Goal: Task Accomplishment & Management: Manage account settings

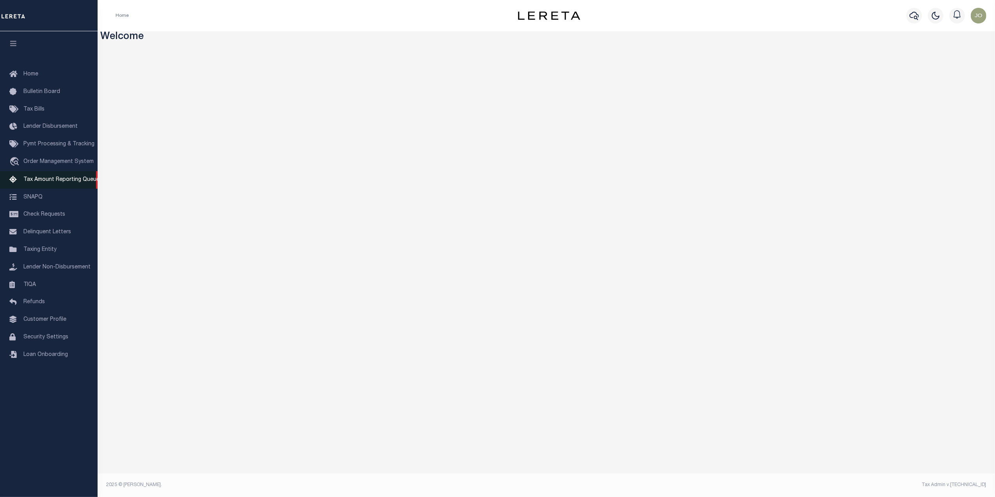
click at [62, 182] on span "Tax Amount Reporting Queue" at bounding box center [61, 179] width 76 height 5
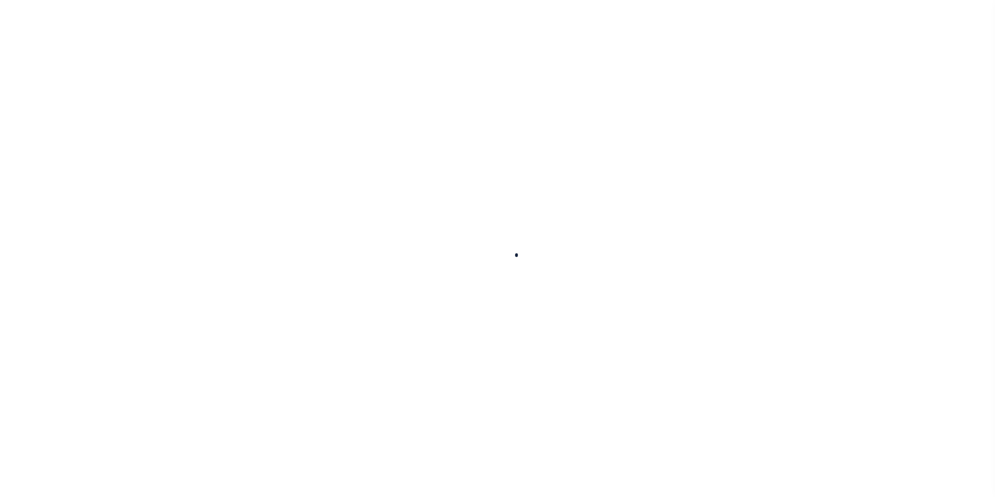
select select "100"
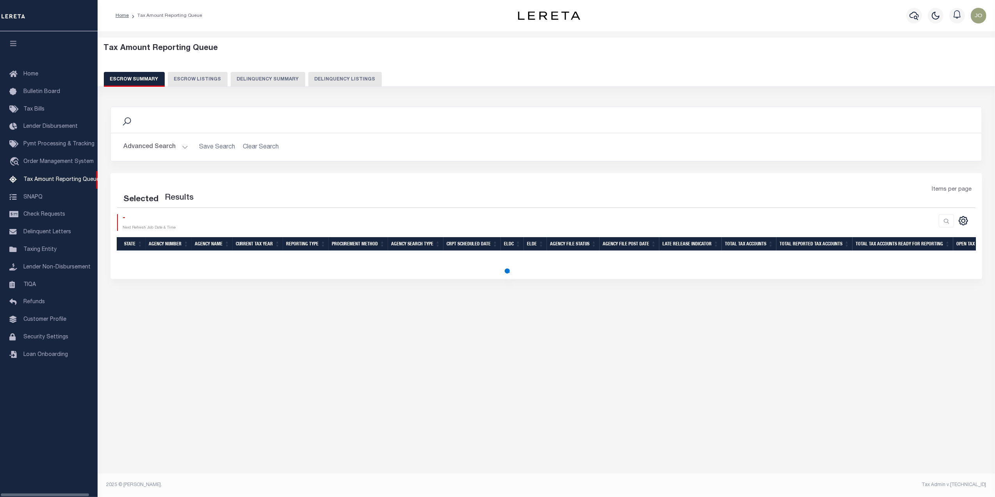
select select "100"
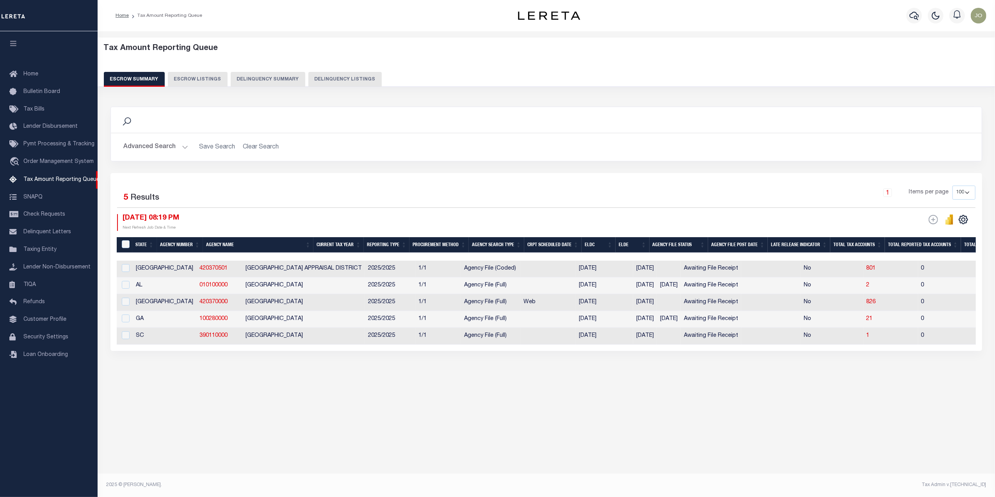
click at [330, 185] on div "Selected 5 Results 1 Items per page 10 25 50 100 500 [DATE] 08:19 PM ESCROW Web…" at bounding box center [546, 262] width 872 height 178
click at [200, 285] on link "010100000" at bounding box center [214, 284] width 28 height 5
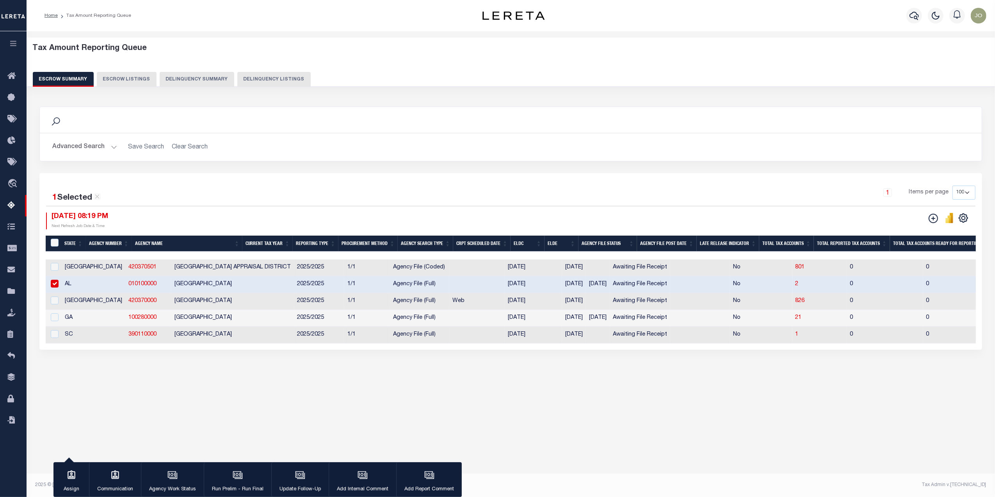
click at [497, 177] on div "1 Selected 5 Results 1 Items per page 10 25 50 100 500 09/11/2025 08:19 PM Repo…" at bounding box center [510, 261] width 943 height 176
click at [313, 385] on div "Tax Amount Reporting Queue Escrow Summary Escrow Listings In" at bounding box center [511, 217] width 964 height 357
click at [315, 373] on div "Search Advanced Search Save Search Clear Search EscrowSummaryGridWrapper_dynami…" at bounding box center [510, 236] width 953 height 274
click at [315, 372] on div "Search Advanced Search Save Search Clear Search EscrowSummaryGridWrapper_dynami…" at bounding box center [510, 236] width 953 height 274
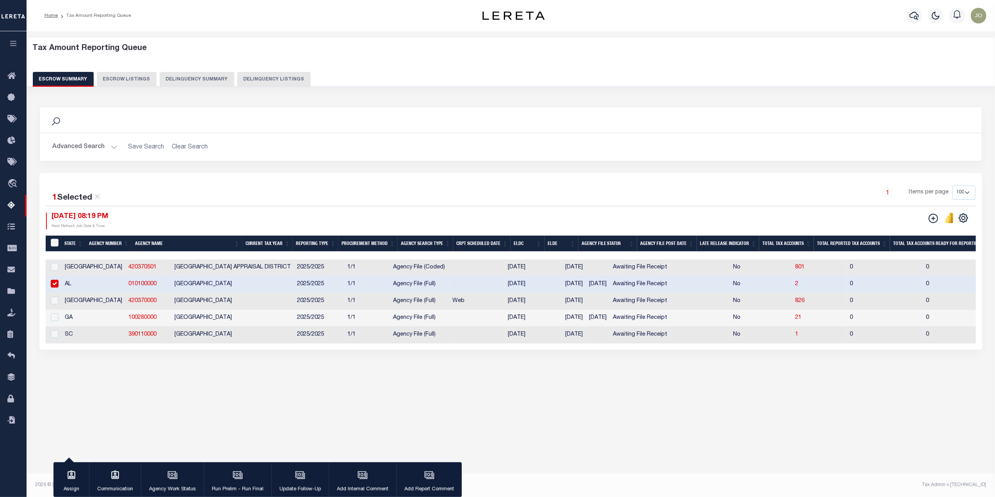
click at [55, 286] on input "checkbox" at bounding box center [55, 284] width 8 height 8
checkbox input "false"
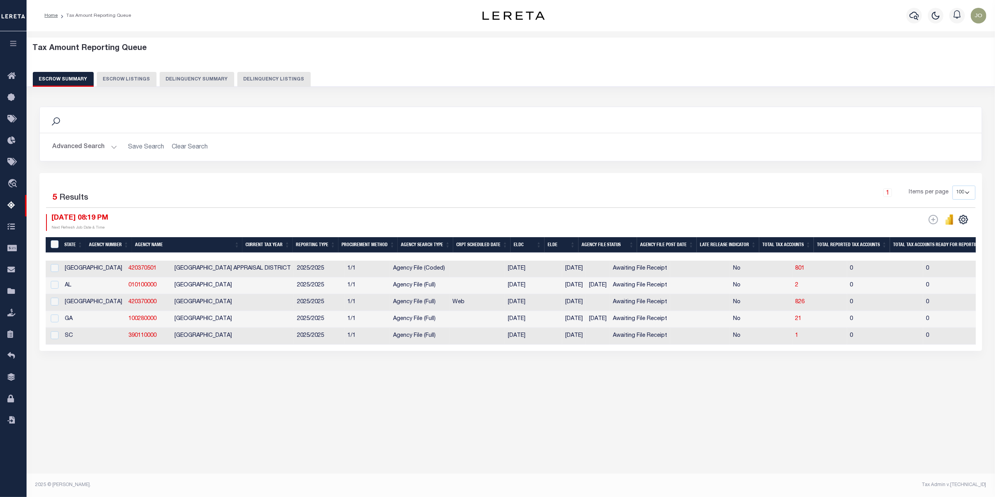
click at [278, 220] on div "09/11/2025 08:19 PM Next Refresh Job Date & Time" at bounding box center [278, 222] width 465 height 17
click at [13, 179] on icon "travel_explore" at bounding box center [13, 184] width 12 height 10
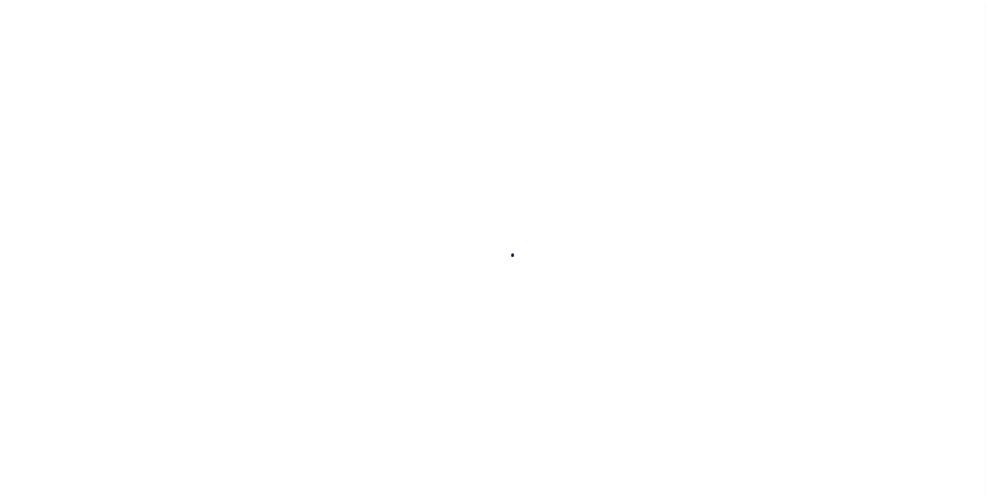
select select
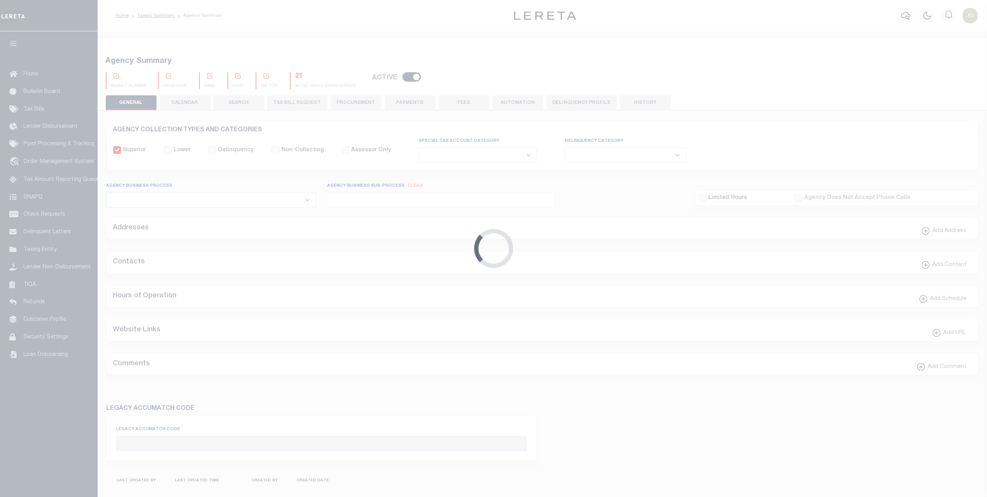
checkbox input "false"
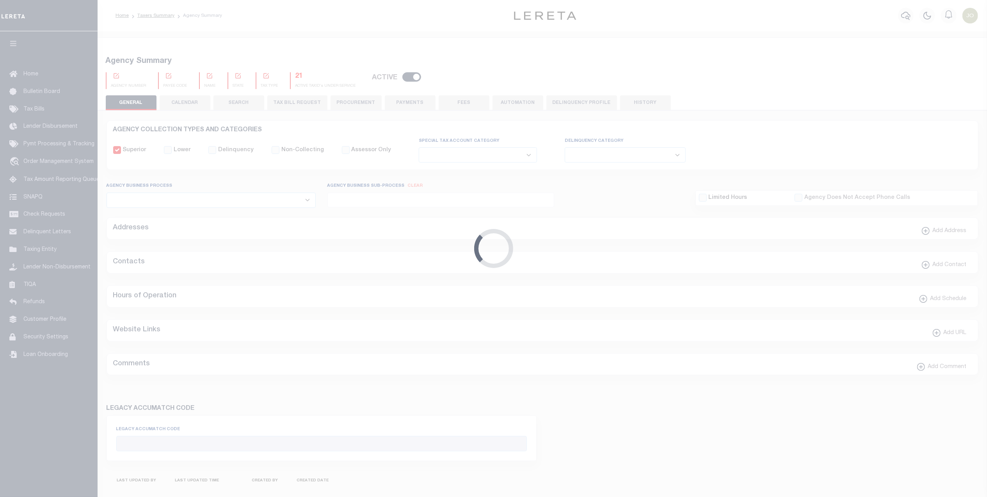
type input "101900000"
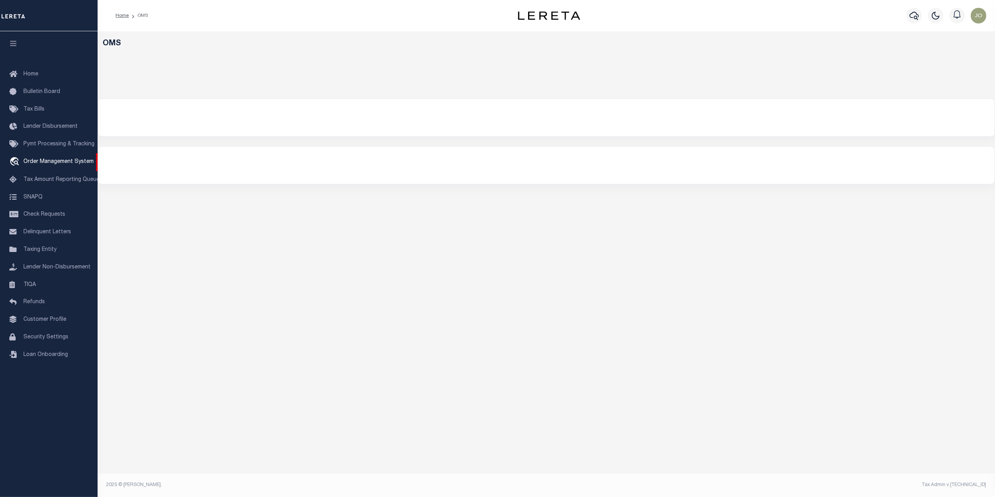
select select "Gringotts Bank"
select select
select select "200"
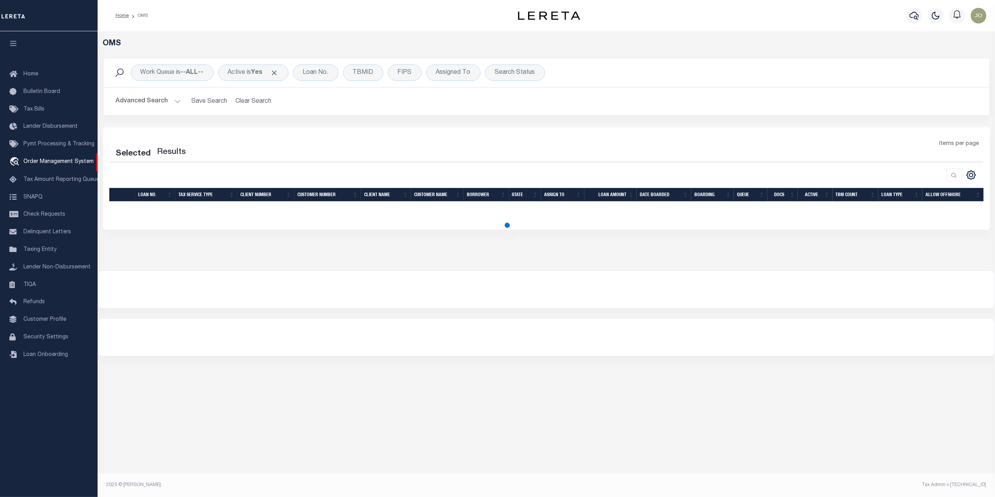
select select "200"
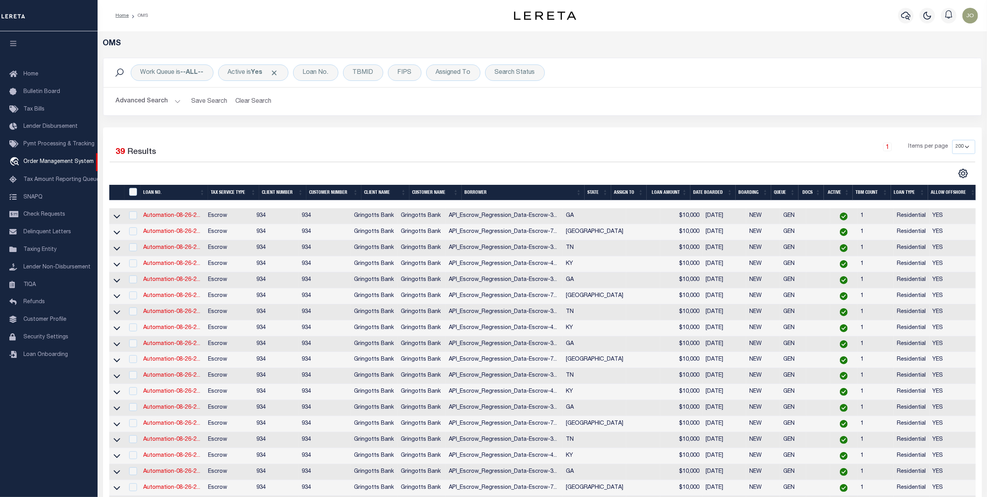
click at [171, 101] on button "Advanced Search" at bounding box center [148, 101] width 65 height 15
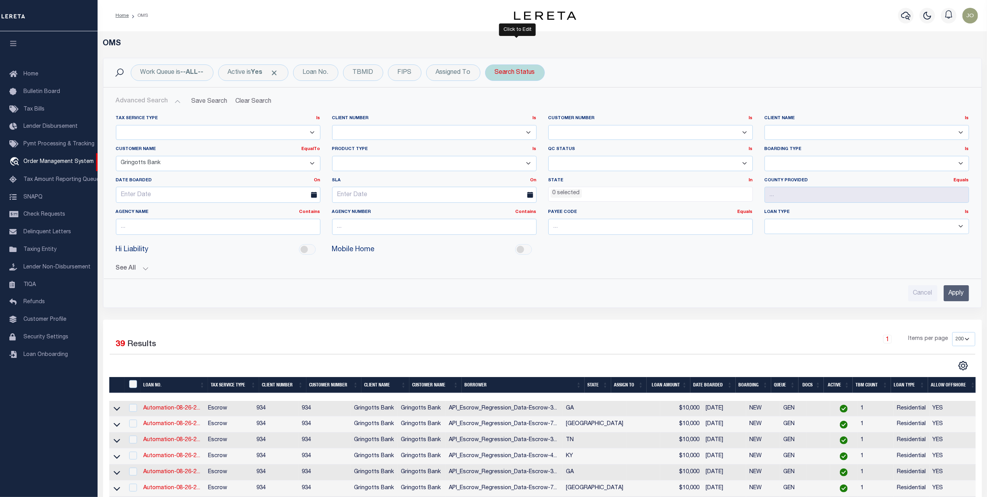
click at [524, 74] on div "Search Status" at bounding box center [515, 72] width 60 height 16
click at [543, 109] on select "Automated Search Bad Parcel Complete Duplicate Parcel High Dollar Reporting In …" at bounding box center [552, 110] width 115 height 15
click at [681, 274] on div "Tax Service Type Is Is Contains Escrow NonEscrow Client Number Is Is" at bounding box center [543, 205] width 866 height 192
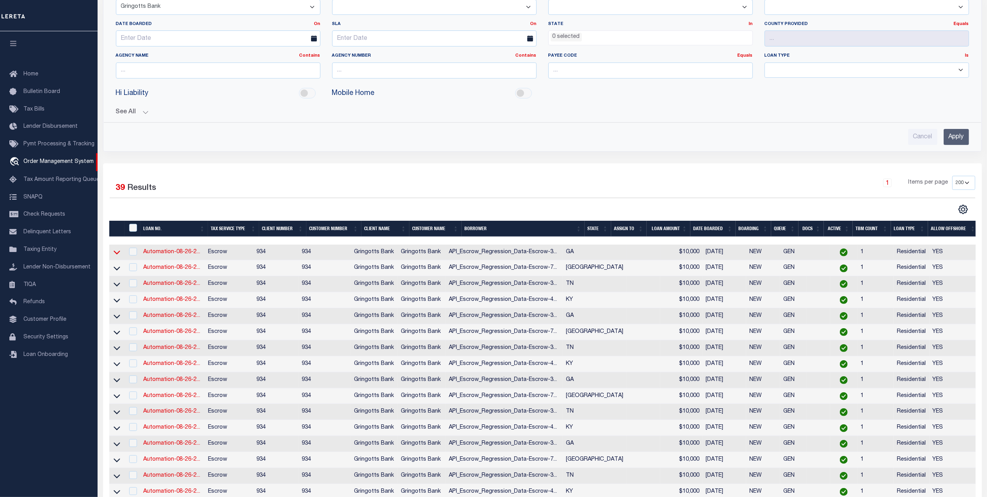
click at [119, 256] on icon at bounding box center [117, 252] width 7 height 8
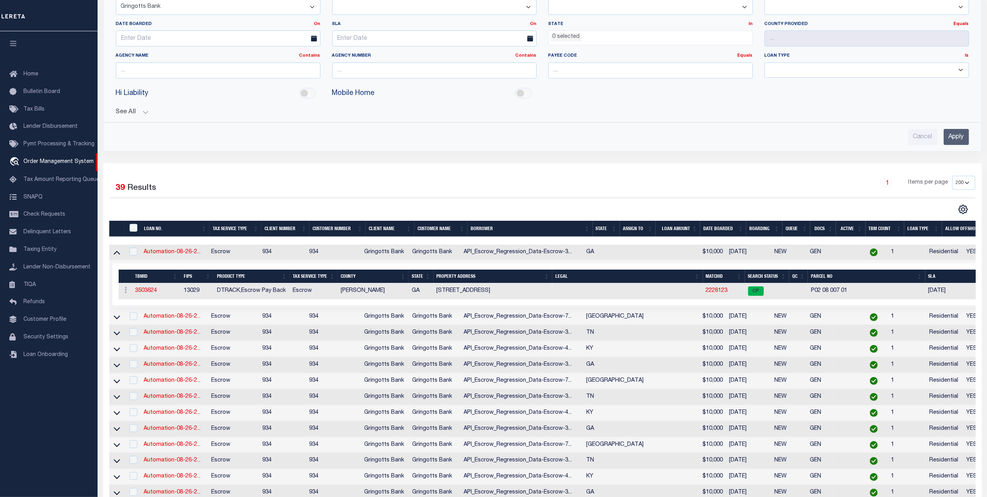
click at [119, 256] on icon at bounding box center [117, 252] width 7 height 8
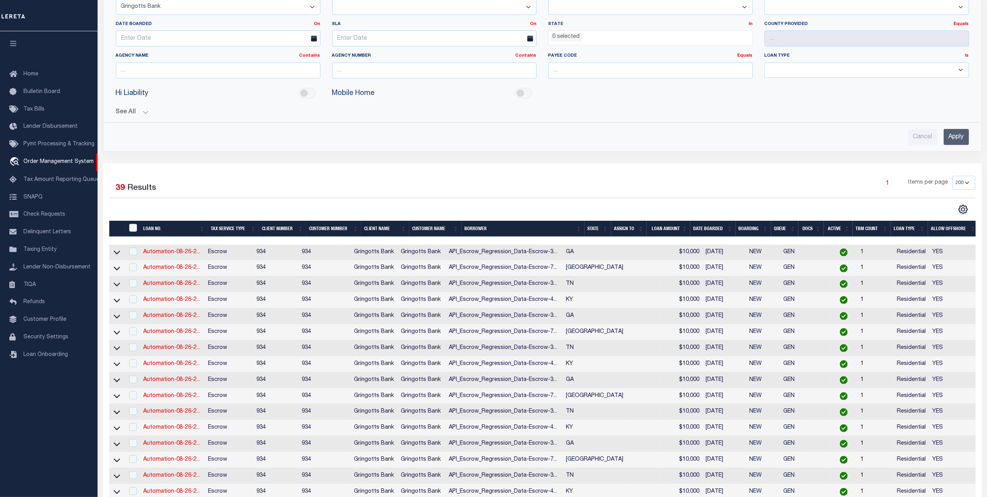
scroll to position [0, 0]
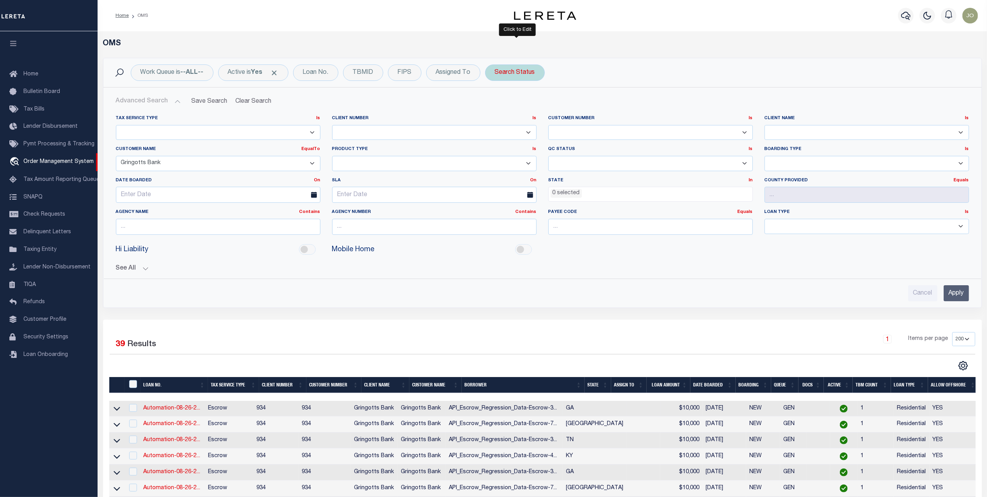
click at [516, 71] on div "Search Status Is Contains Automated Search Bad Parcel Complete Duplicate Parcel…" at bounding box center [515, 72] width 60 height 16
click at [536, 109] on select "Automated Search Bad Parcel Complete Duplicate Parcel High Dollar Reporting In …" at bounding box center [552, 110] width 115 height 15
select select "CP"
click at [498, 104] on select "Automated Search Bad Parcel Complete Duplicate Parcel High Dollar Reporting In …" at bounding box center [552, 110] width 115 height 15
click at [953, 291] on input "Apply" at bounding box center [956, 293] width 25 height 16
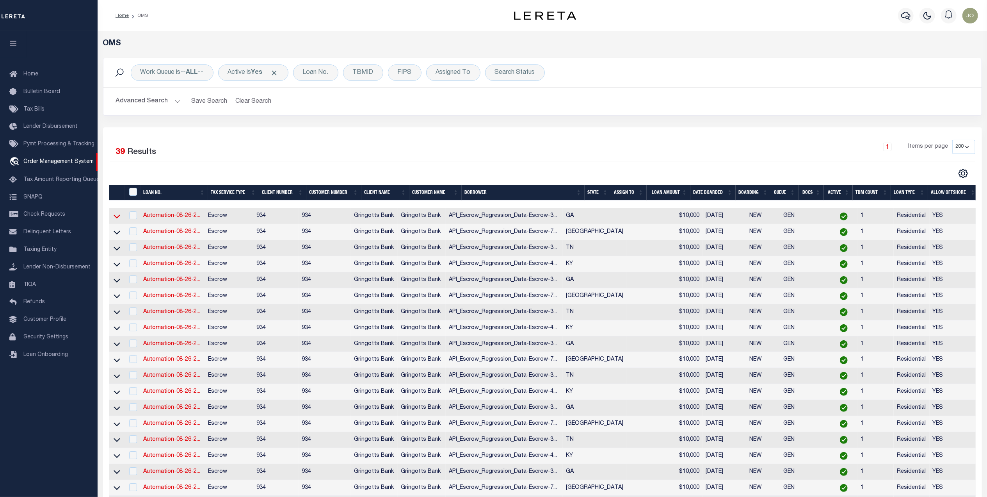
click at [116, 217] on icon at bounding box center [117, 216] width 7 height 8
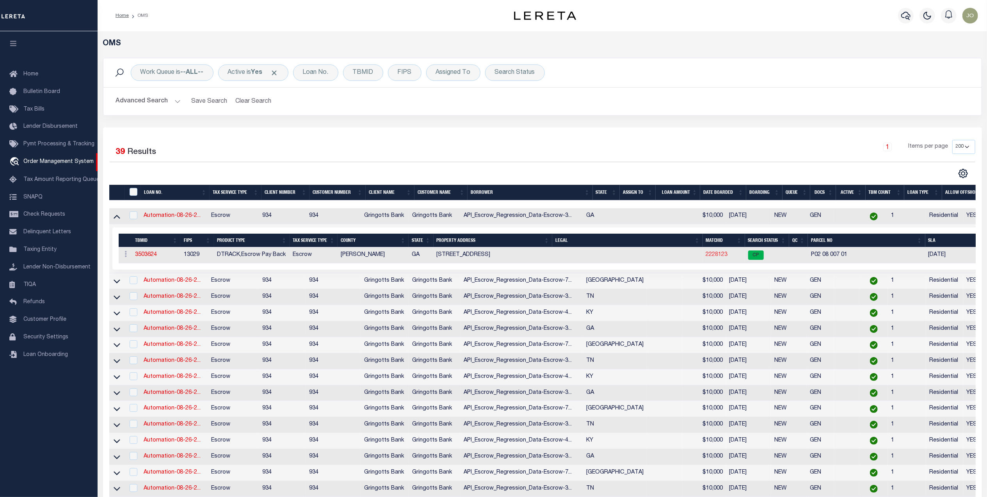
click at [719, 257] on link "2228123" at bounding box center [717, 254] width 22 height 5
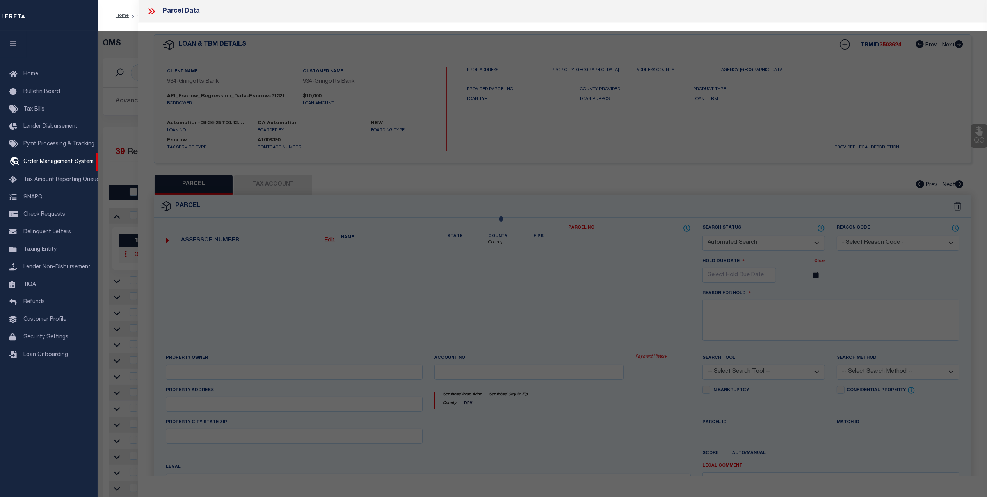
checkbox input "false"
select select "CP"
type input "[PERSON_NAME] & [PERSON_NAME]"
select select "ATL"
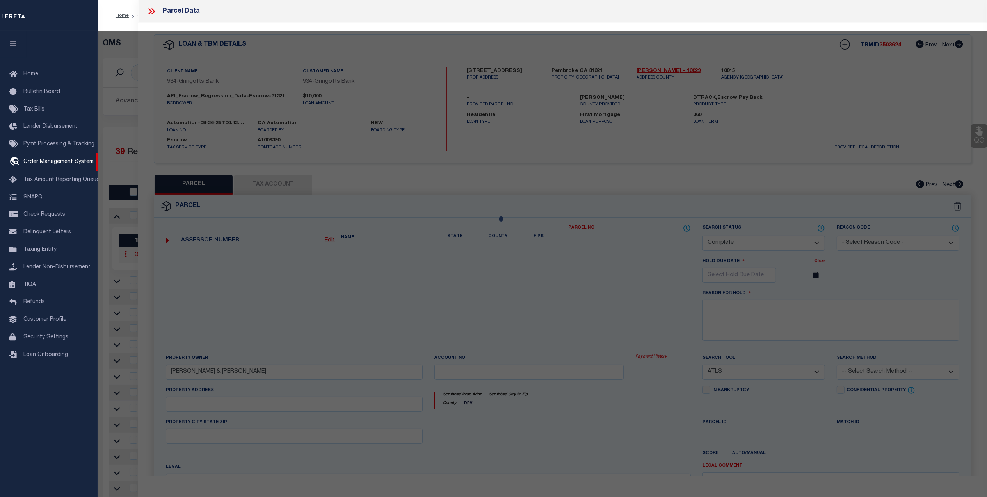
select select "ADD"
type input "[STREET_ADDRESS]"
type input "PEMBROKE, GA 31321"
type textarea "19GMD PS451:8 SPLIT '97"
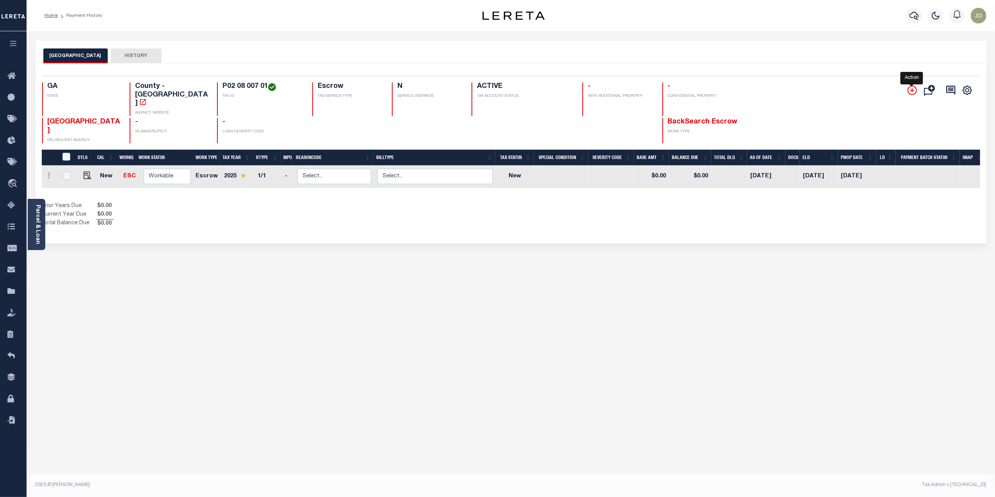
click at [908, 91] on icon "" at bounding box center [912, 90] width 9 height 9
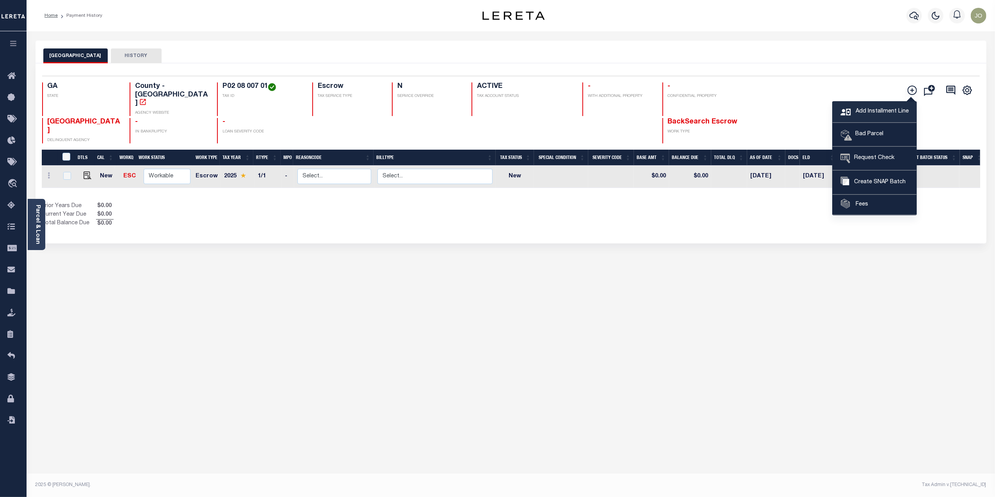
click at [883, 111] on span "Add Installment Line" at bounding box center [881, 111] width 55 height 9
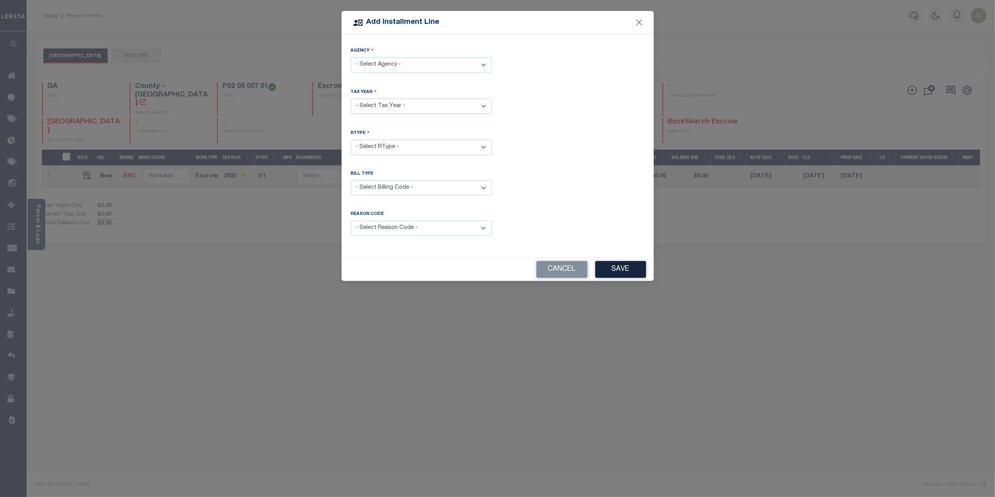
click at [406, 66] on select "- Select Agency - BRYAN COUNTY - County" at bounding box center [421, 64] width 141 height 15
select select "1302900000"
click at [351, 57] on select "- Select Agency - BRYAN COUNTY - County" at bounding box center [421, 64] width 141 height 15
click at [394, 107] on select "- Select Year - 2005 2006 2007 2008 2009 2010 2011 2012 2013 2014 2015 2016 201…" at bounding box center [421, 105] width 141 height 15
select select "2024"
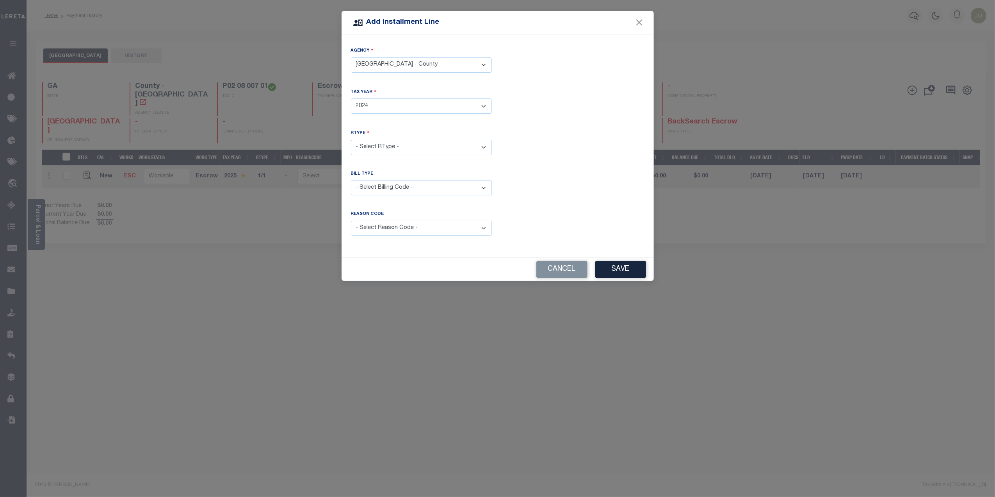
click at [351, 98] on select "- Select Year - 2005 2006 2007 2008 2009 2010 2011 2012 2013 2014 2015 2016 201…" at bounding box center [421, 105] width 141 height 15
click at [381, 147] on select "- Select RType - 1/1" at bounding box center [421, 147] width 141 height 15
select select "0"
click at [351, 140] on select "- Select RType - 1/1" at bounding box center [421, 147] width 141 height 15
click at [381, 186] on select "- Select Billing Code - Regular Delinquent Supplemental Corrected/Adjusted Bill…" at bounding box center [421, 187] width 141 height 15
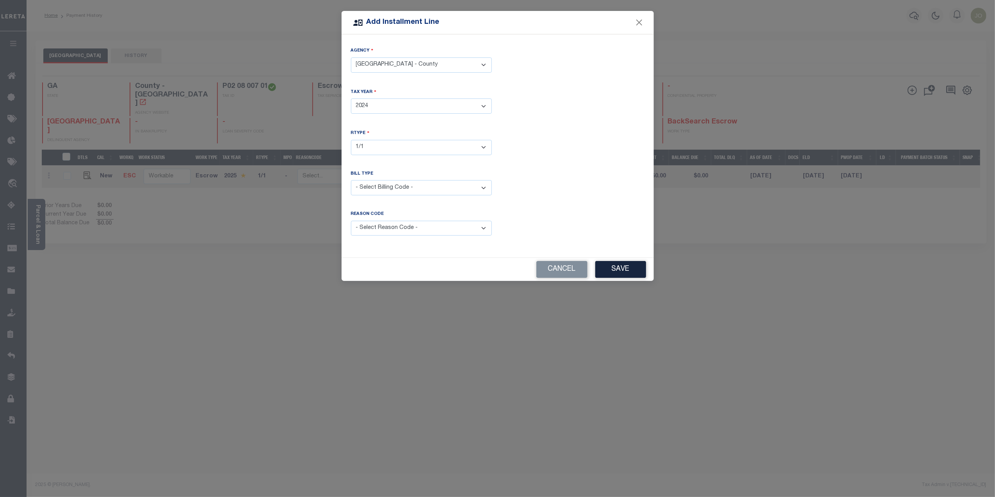
select select "1"
click at [351, 180] on select "- Select Billing Code - Regular Delinquent Supplemental Corrected/Adjusted Bill…" at bounding box center [421, 187] width 141 height 15
click at [403, 227] on select "- Select Reason Code - Payment Reversal Taxable Value Change Assessment Change …" at bounding box center [421, 228] width 141 height 15
select select "8"
click at [351, 221] on select "- Select Reason Code - Payment Reversal Taxable Value Change Assessment Change …" at bounding box center [421, 228] width 141 height 15
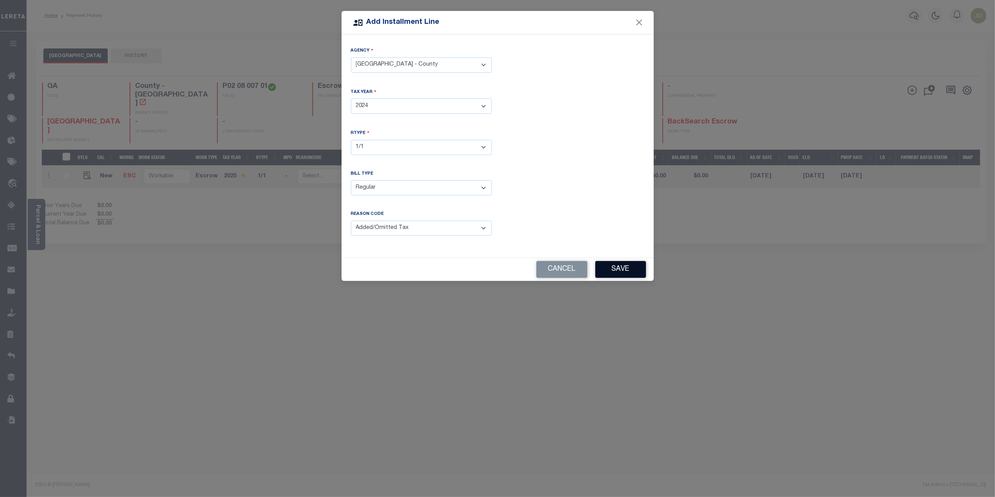
click at [625, 267] on button "Save" at bounding box center [620, 269] width 51 height 17
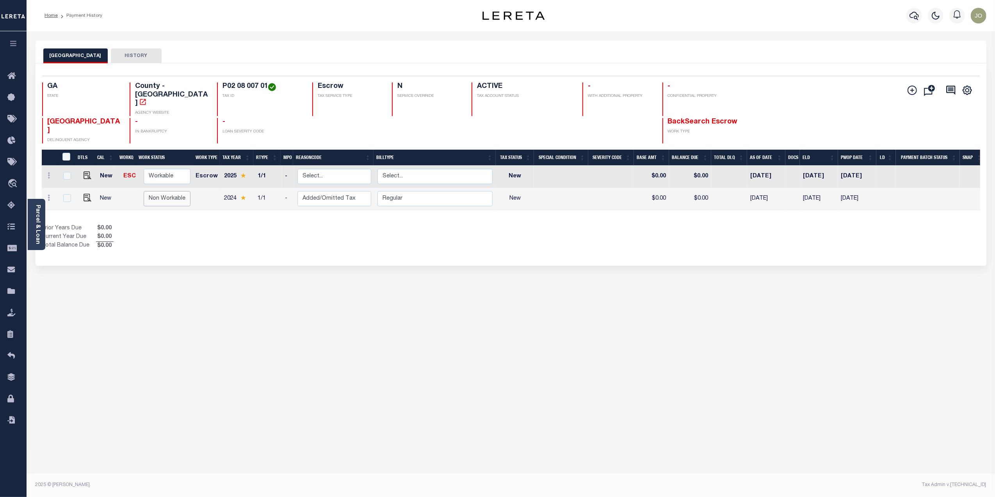
click at [152, 191] on select "Non Workable Workable" at bounding box center [167, 198] width 47 height 15
checkbox input "true"
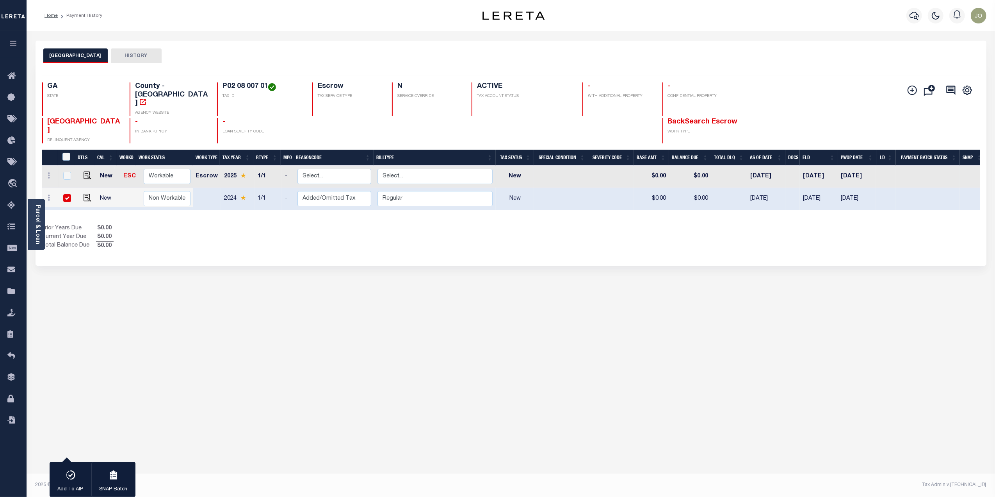
click at [654, 166] on td "$0.00" at bounding box center [651, 177] width 35 height 22
checkbox input "true"
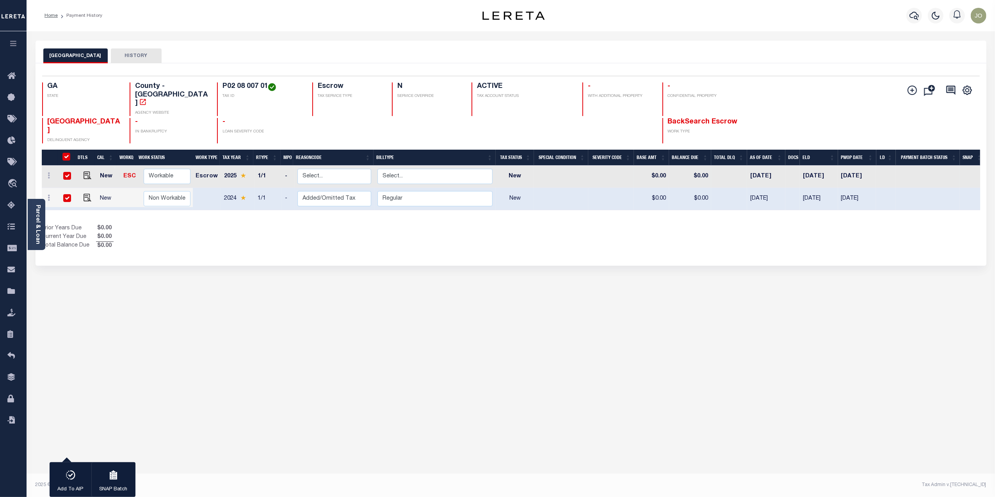
checkbox input "true"
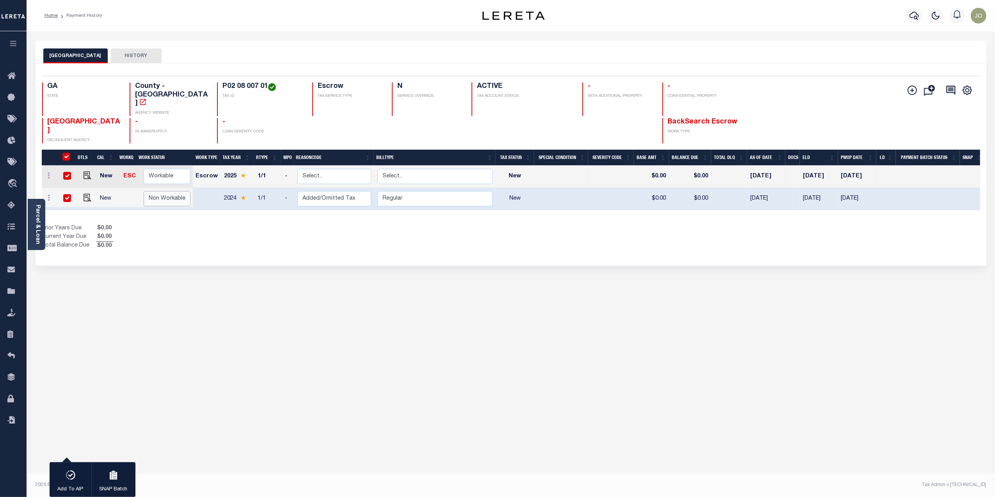
click at [171, 191] on select "Non Workable Workable" at bounding box center [167, 198] width 47 height 15
checkbox input "false"
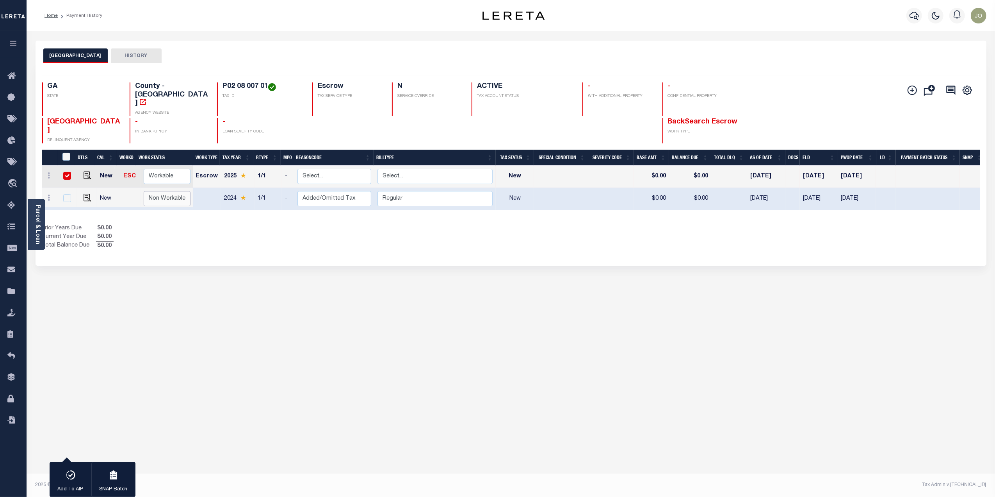
checkbox input "false"
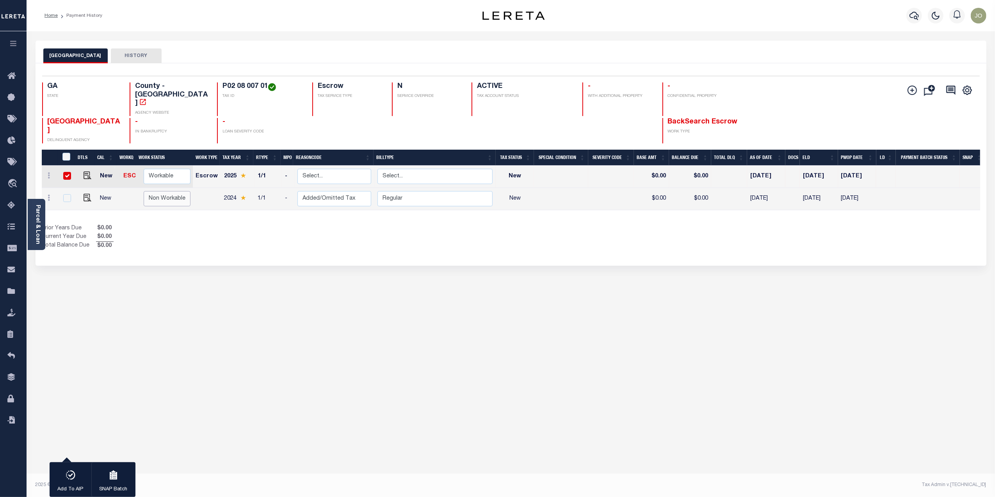
select select "false"
click at [144, 191] on select "Non Workable Workable" at bounding box center [167, 198] width 47 height 15
checkbox input "true"
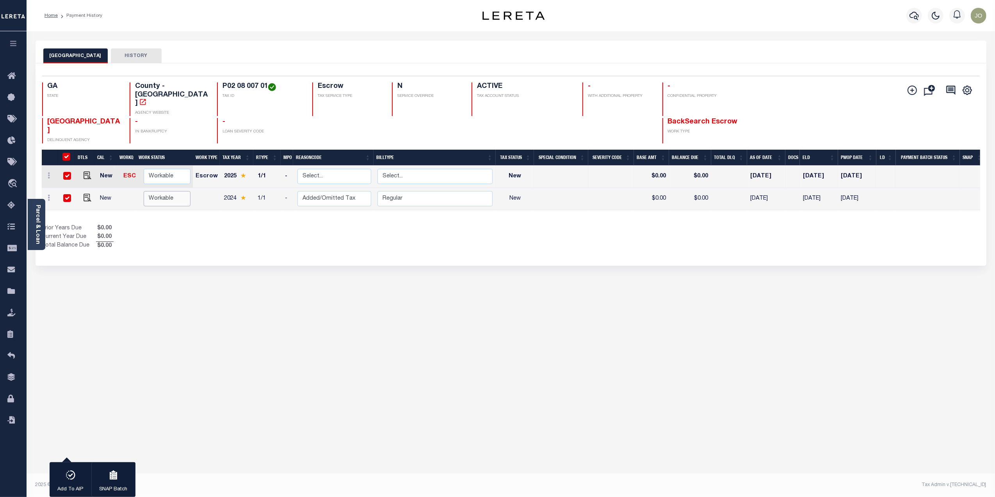
checkbox input "true"
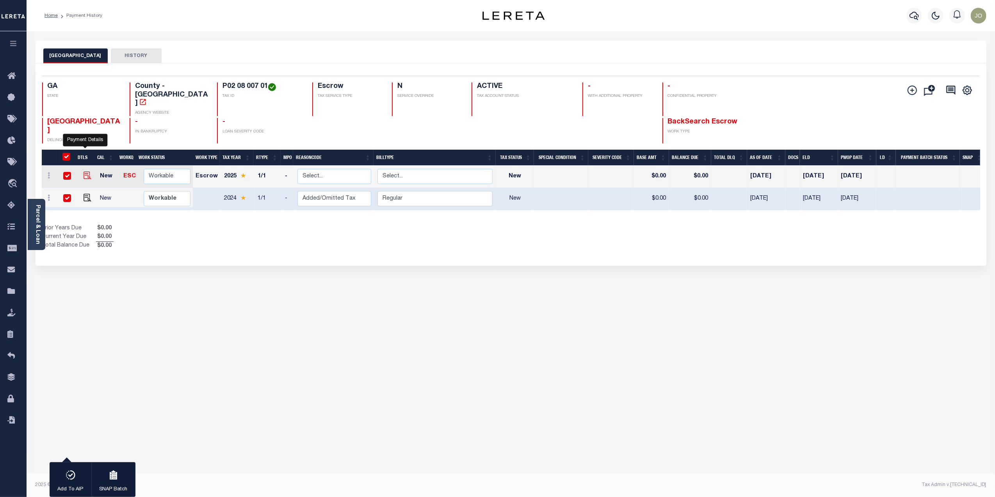
click at [84, 171] on img at bounding box center [88, 175] width 8 height 8
checkbox input "false"
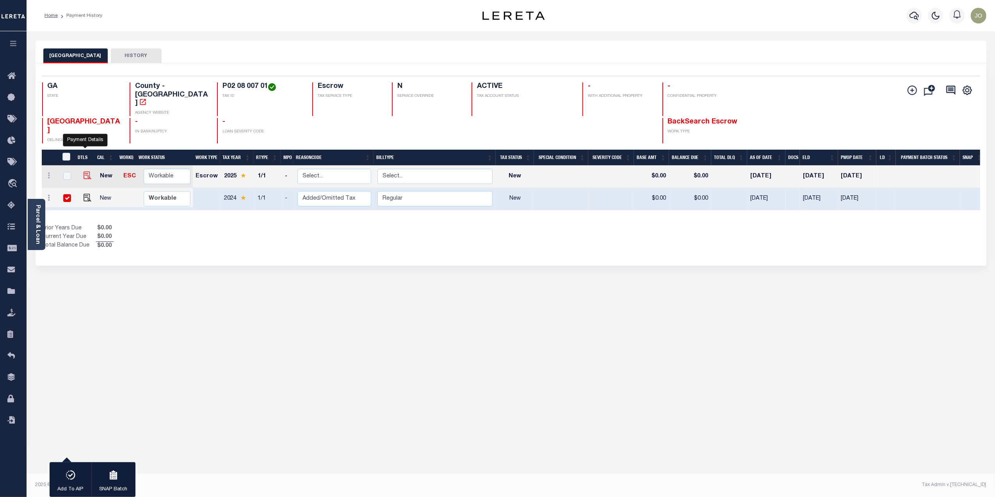
checkbox input "false"
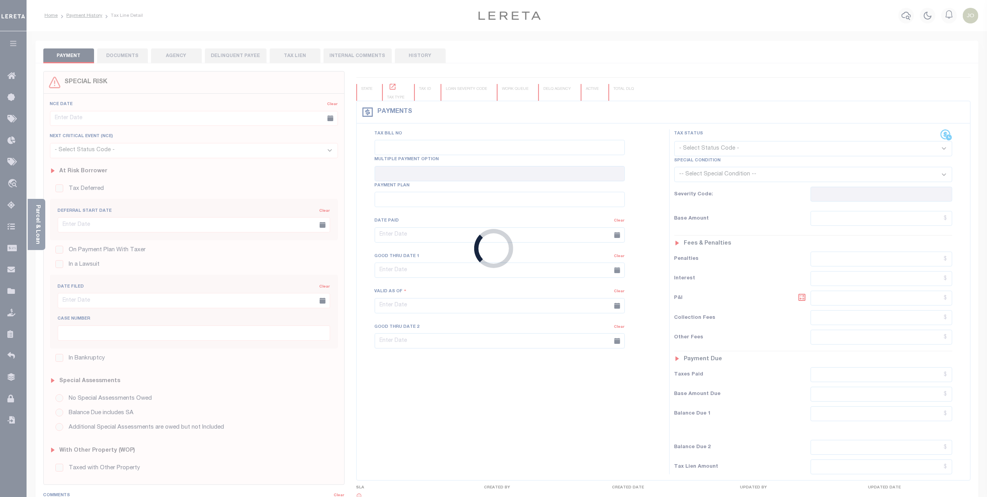
type input "[DATE]"
select select "NW2"
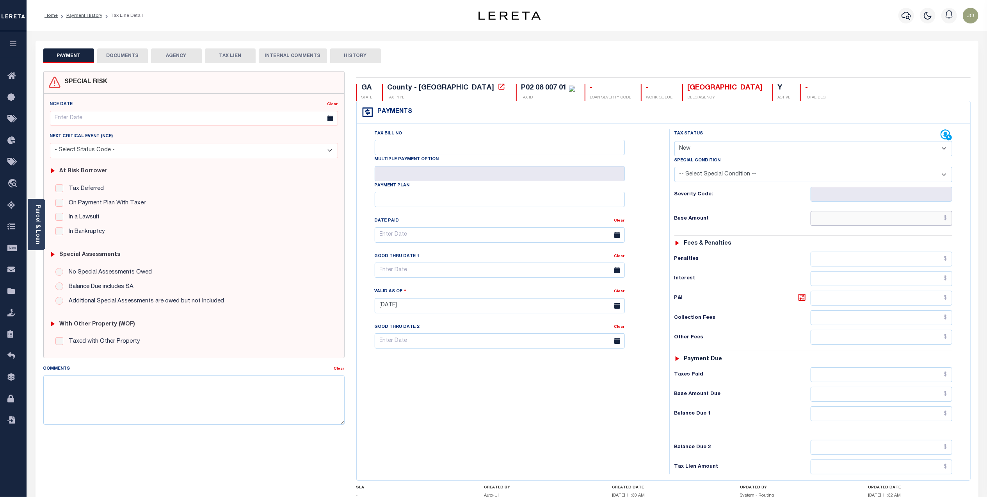
click at [876, 221] on input "text" at bounding box center [882, 218] width 142 height 15
type input "$2,500"
type input "[DATE]"
type input "$2,500.00"
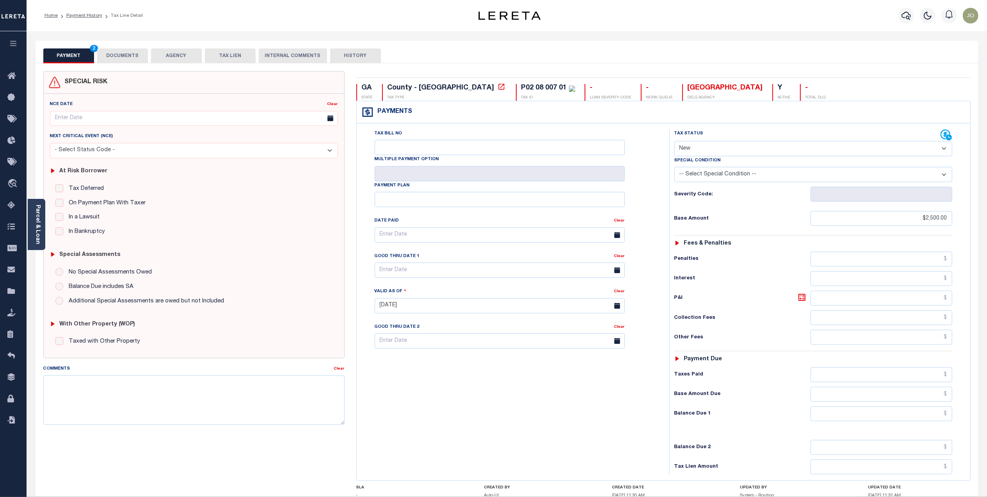
click at [957, 226] on div "Tax Status Status - Select Status Code -" at bounding box center [816, 301] width 293 height 345
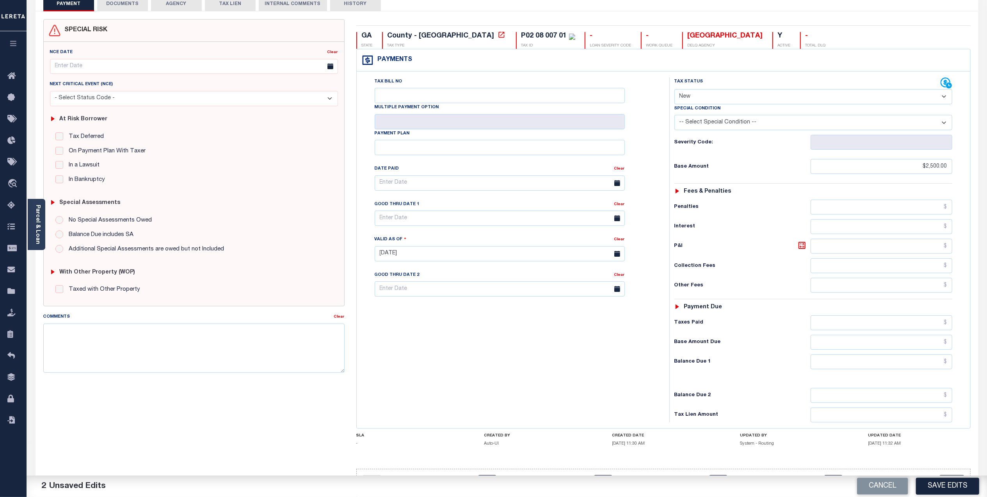
scroll to position [83, 0]
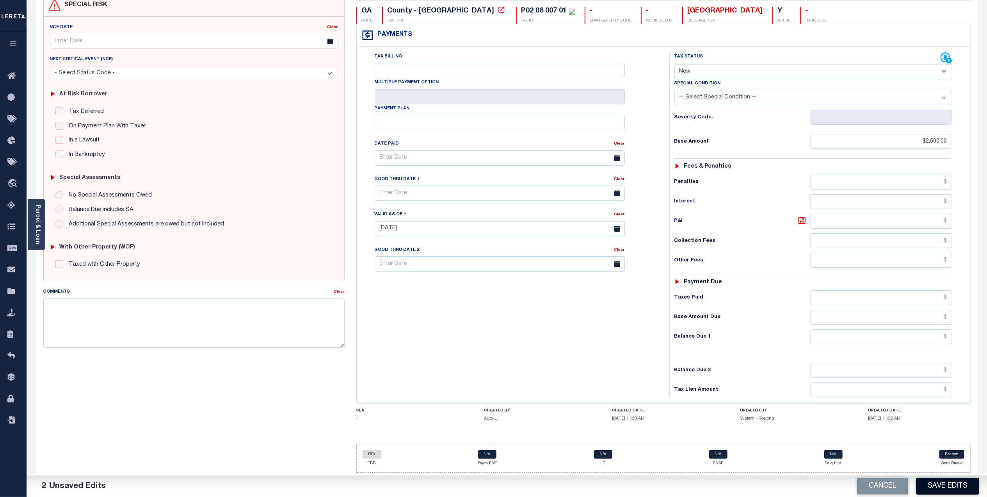
click at [950, 483] on button "Save Edits" at bounding box center [947, 485] width 63 height 17
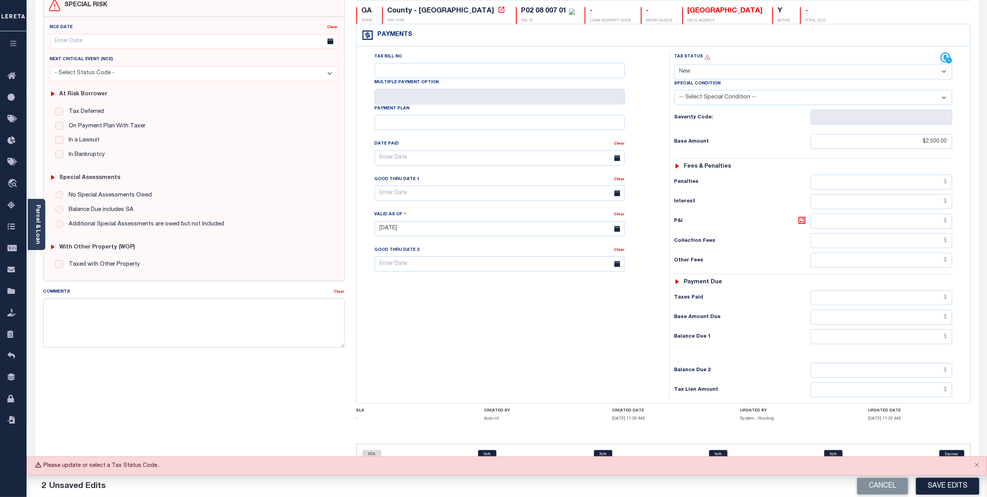
click at [779, 72] on select "- Select Status Code - Open Due/Unpaid Paid Incomplete No Tax Due Internal Refu…" at bounding box center [814, 71] width 278 height 15
select select "DUE"
click at [675, 64] on select "- Select Status Code - Open Due/Unpaid Paid Incomplete No Tax Due Internal Refu…" at bounding box center [814, 71] width 278 height 15
click at [707, 92] on select "-- Select Special Condition -- 3RD PARTY TAX LIEN AGENCY TAX LIEN (A.K.A Inside…" at bounding box center [814, 97] width 278 height 15
select select "18"
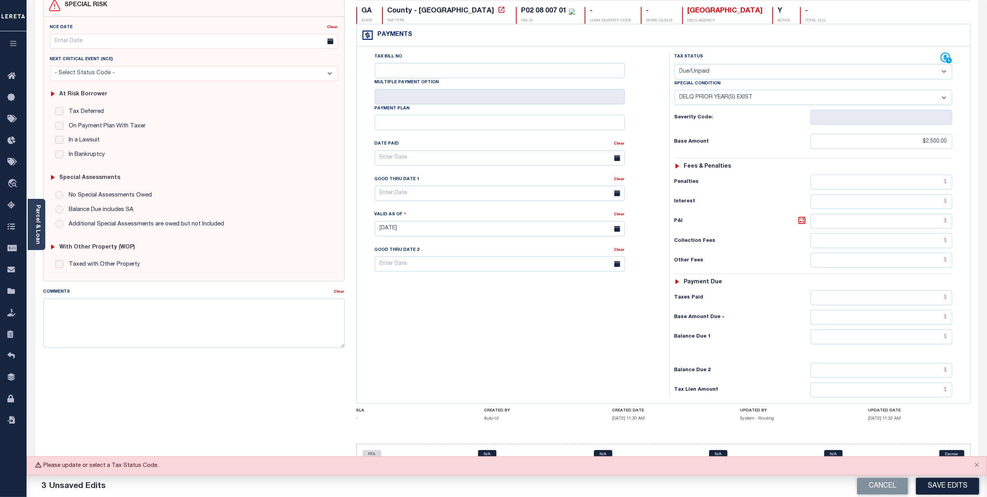
click at [675, 90] on select "-- Select Special Condition -- 3RD PARTY TAX LIEN AGENCY TAX LIEN (A.K.A Inside…" at bounding box center [814, 97] width 278 height 15
click at [941, 485] on button "Save Edits" at bounding box center [947, 485] width 63 height 17
click at [429, 71] on input "Tax Bill No" at bounding box center [500, 70] width 250 height 15
type input "12345"
click at [946, 485] on button "Save Edits" at bounding box center [947, 485] width 63 height 17
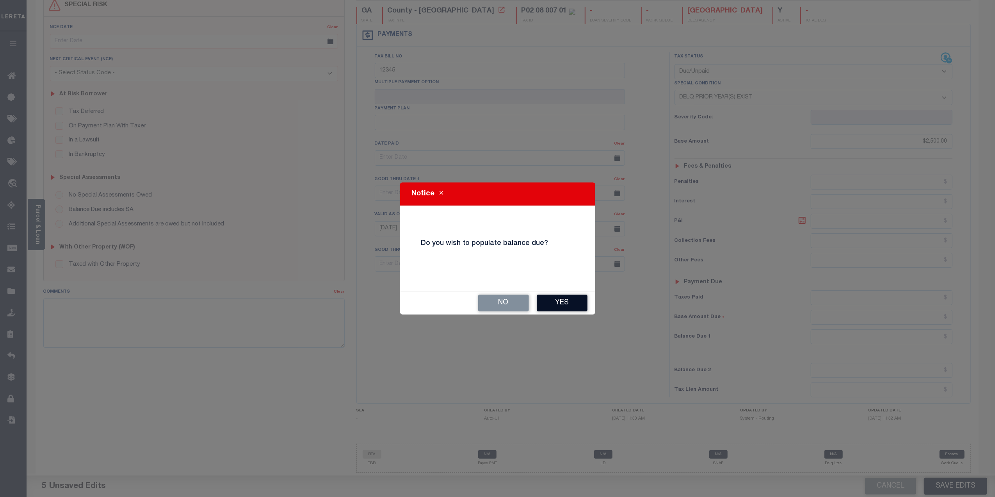
click at [561, 299] on button "Yes" at bounding box center [562, 302] width 51 height 17
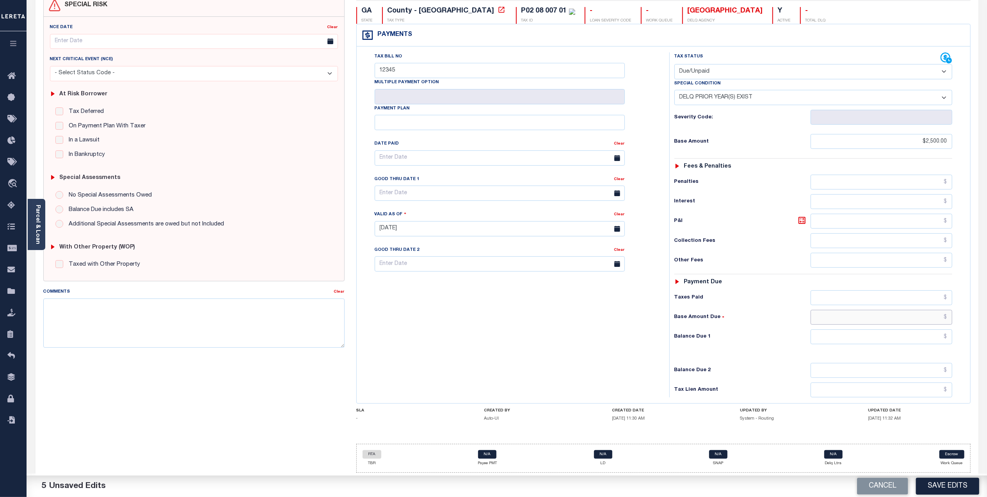
click at [900, 319] on input "text" at bounding box center [882, 317] width 142 height 15
type input "$500.00"
click at [942, 489] on button "Save Edits" at bounding box center [947, 485] width 63 height 17
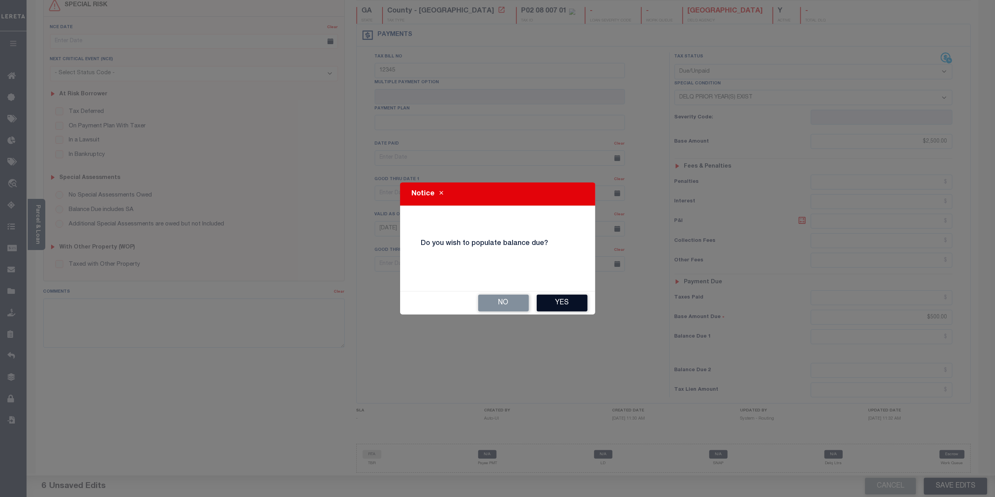
click at [563, 298] on button "Yes" at bounding box center [562, 302] width 51 height 17
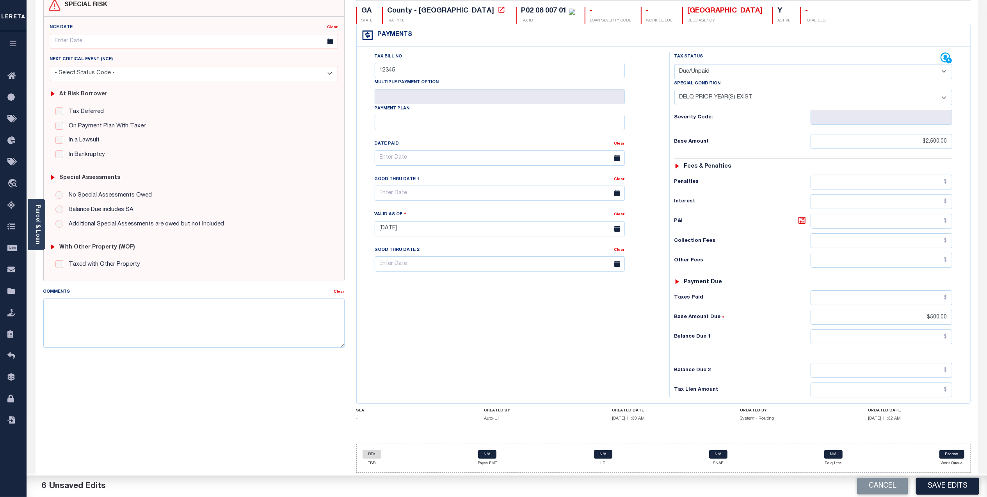
click at [575, 322] on div "Tax Bill No 12345 Multiple Payment Option Payment Plan" at bounding box center [511, 224] width 305 height 345
click at [897, 387] on input "text" at bounding box center [882, 389] width 142 height 15
click at [551, 157] on input "text" at bounding box center [500, 157] width 250 height 15
click at [463, 214] on span "12" at bounding box center [468, 219] width 15 height 15
type input "[DATE]"
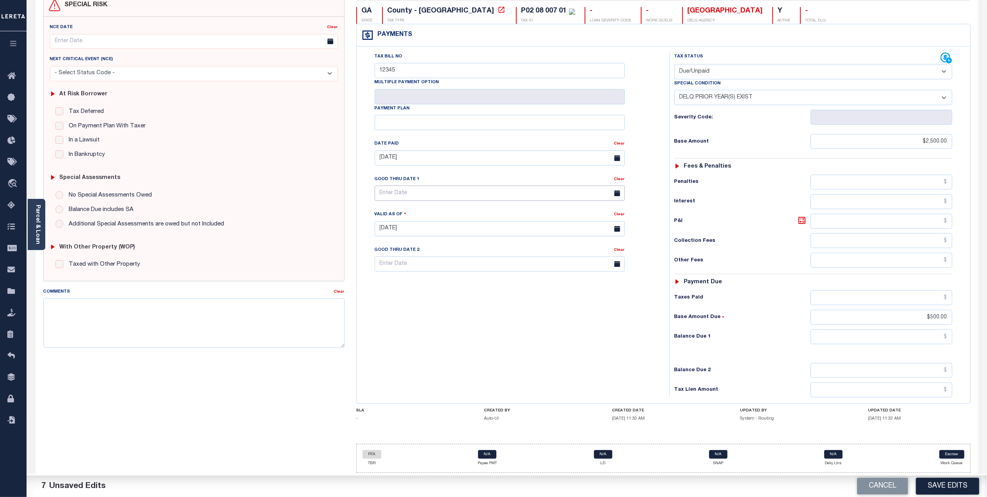
click at [443, 191] on input "text" at bounding box center [500, 192] width 250 height 15
click at [466, 253] on span "12" at bounding box center [468, 255] width 15 height 15
type input "[DATE]"
click at [948, 484] on button "Save Edits" at bounding box center [947, 485] width 63 height 17
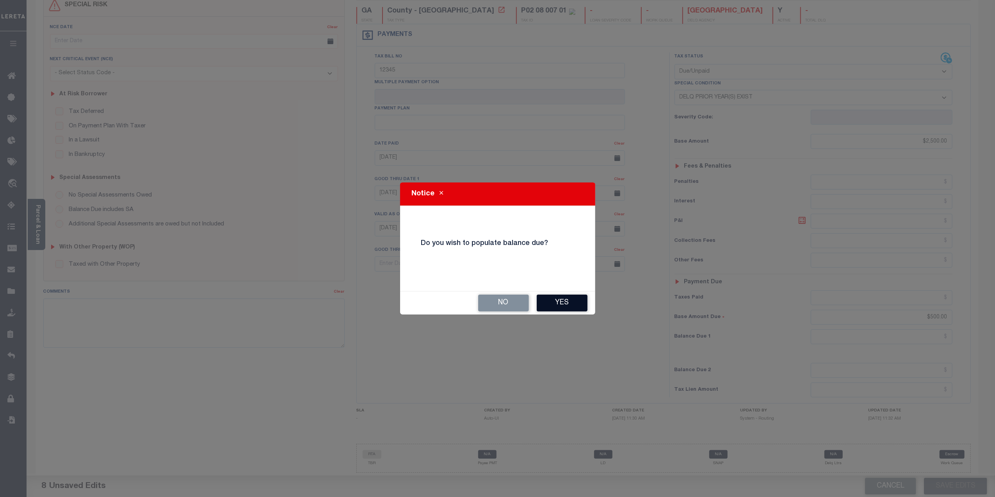
click at [563, 301] on button "Yes" at bounding box center [562, 302] width 51 height 17
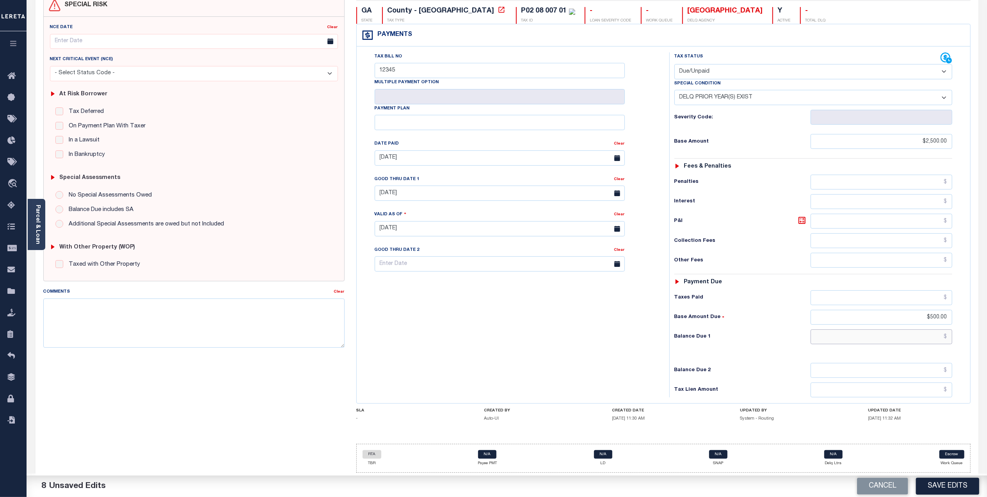
click at [883, 338] on input "text" at bounding box center [882, 336] width 142 height 15
type input "$2,000.00"
click at [947, 483] on button "Save Edits" at bounding box center [947, 485] width 63 height 17
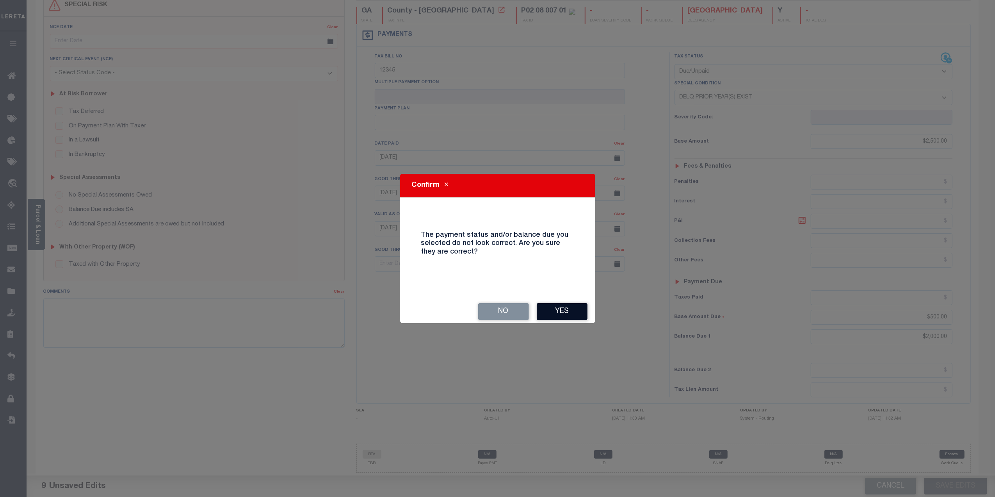
click at [564, 312] on button "Yes" at bounding box center [562, 311] width 51 height 17
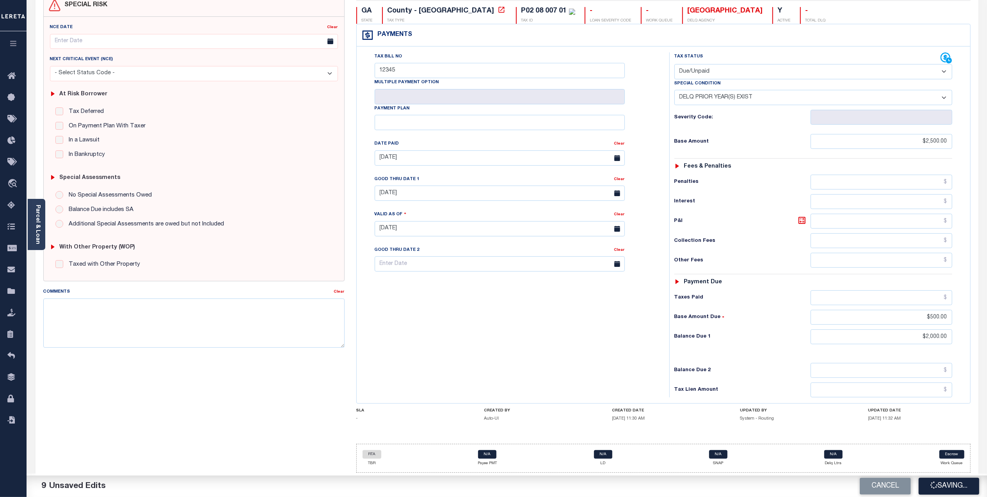
type input "0"
type input "$2,500"
type input "$500"
type input "$2,000"
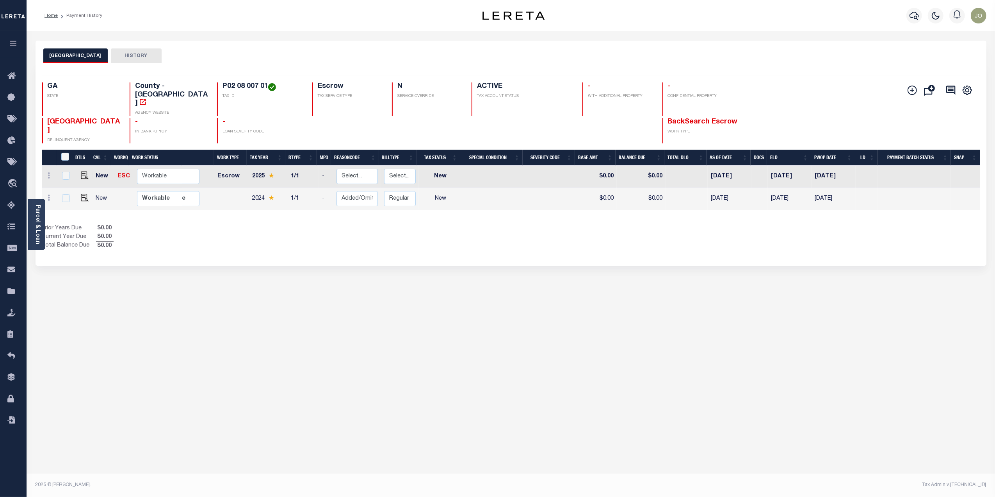
click at [654, 224] on div "Show Tax Lines before Bill Release Date Prior Years Due $0.00 Current Year Due …" at bounding box center [511, 237] width 939 height 26
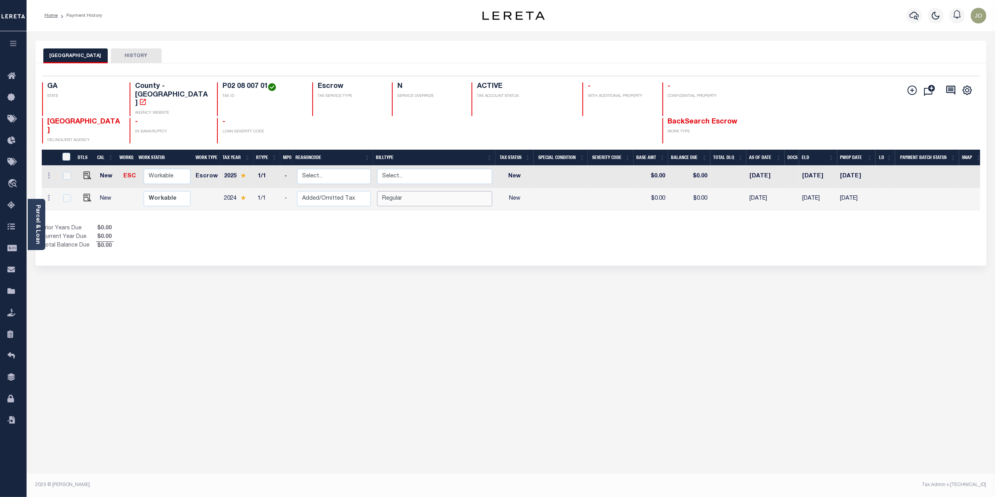
click at [399, 191] on select "Select... Regular Delinquent Supplemental Corrected/Adjusted Bill - Re-Report C…" at bounding box center [434, 198] width 115 height 15
checkbox input "true"
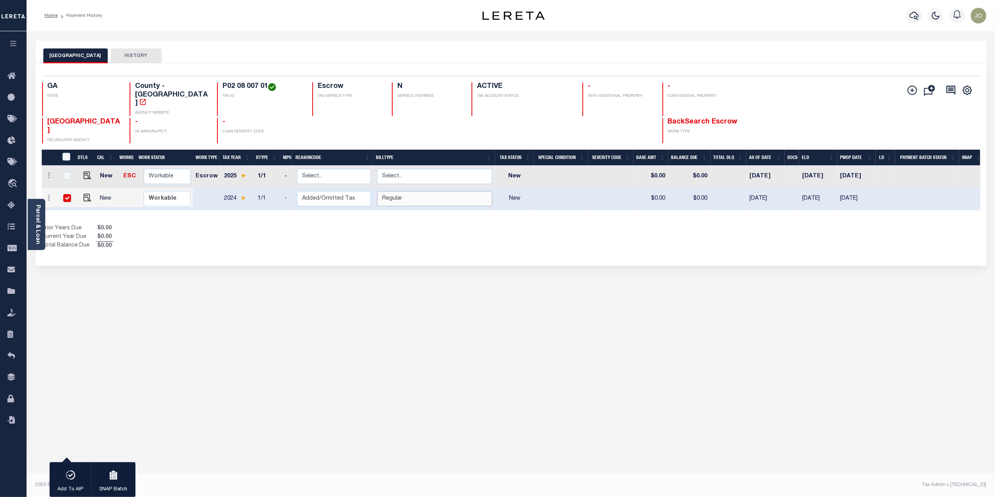
click at [400, 191] on select "Select... Regular Delinquent Supplemental Corrected/Adjusted Bill - Re-Report C…" at bounding box center [434, 198] width 115 height 15
checkbox input "false"
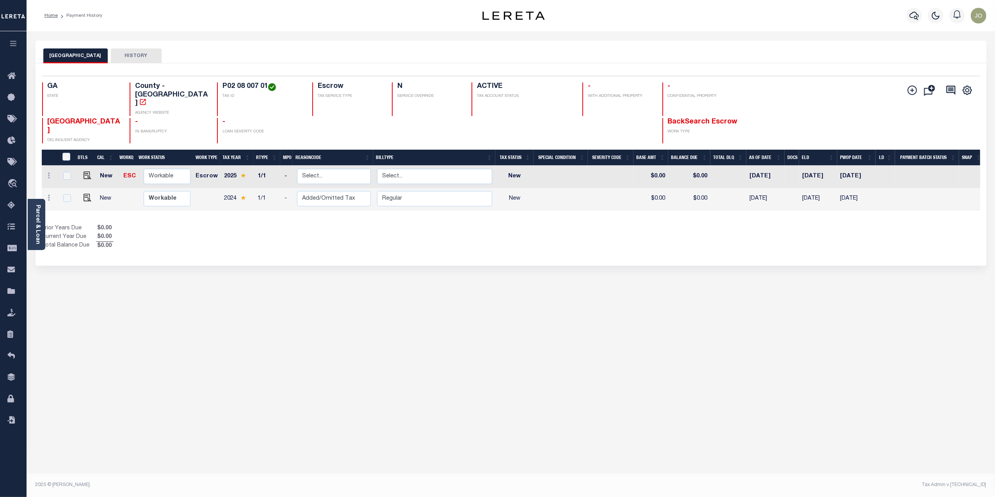
click at [463, 286] on div "BRYAN COUNTY HISTORY 1 Selected 2 1" at bounding box center [511, 261] width 963 height 441
click at [339, 191] on select "Select... Payment Reversal Taxable Value Change Assessment Change Occupancy Tax…" at bounding box center [334, 198] width 74 height 15
checkbox input "true"
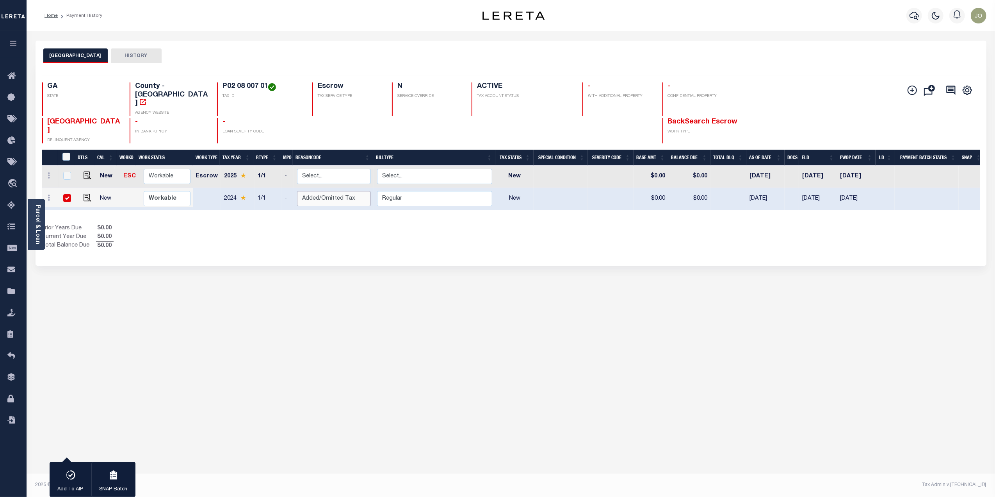
click at [339, 191] on select "Select... Payment Reversal Taxable Value Change Assessment Change Occupancy Tax…" at bounding box center [334, 198] width 74 height 15
checkbox input "false"
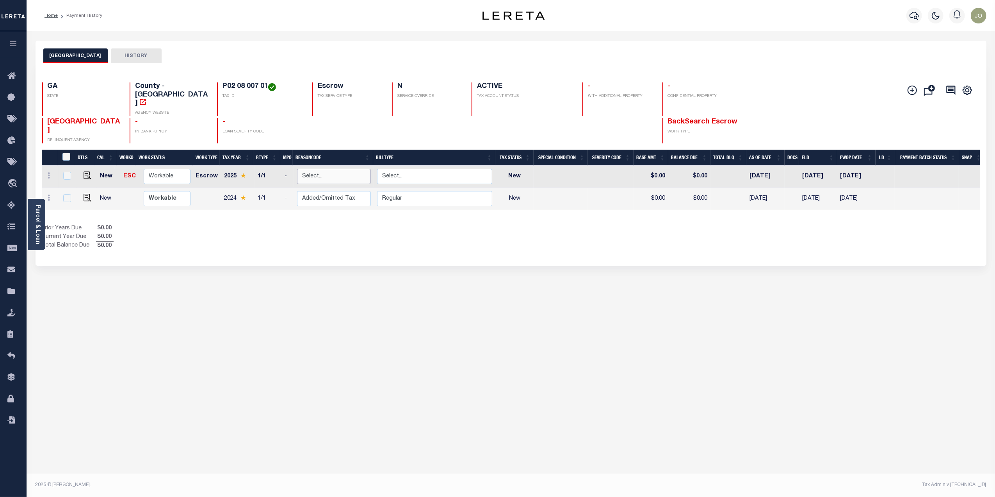
click at [329, 169] on select "Select... Payment Reversal Taxable Value Change Assessment Change Occupancy Tax…" at bounding box center [334, 176] width 74 height 15
checkbox input "true"
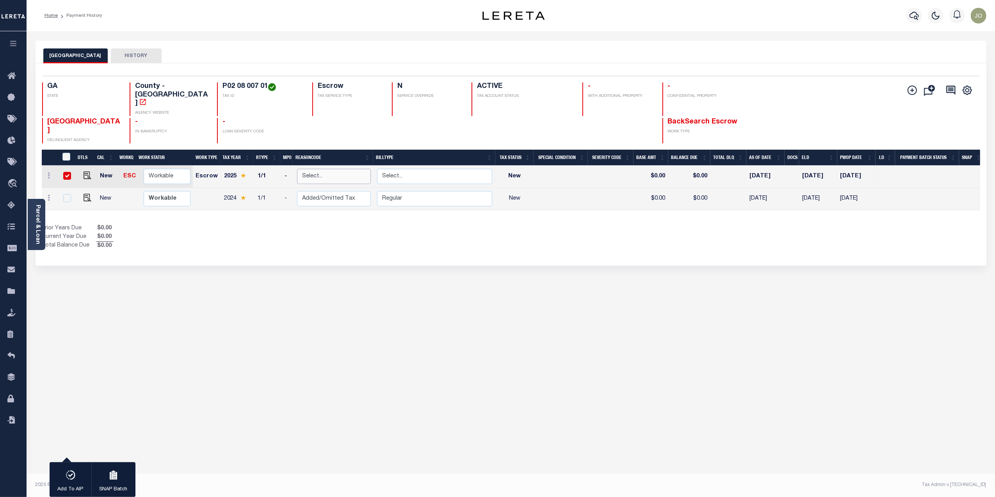
click at [329, 169] on select "Select... Payment Reversal Taxable Value Change Assessment Change Occupancy Tax…" at bounding box center [334, 176] width 74 height 15
checkbox input "false"
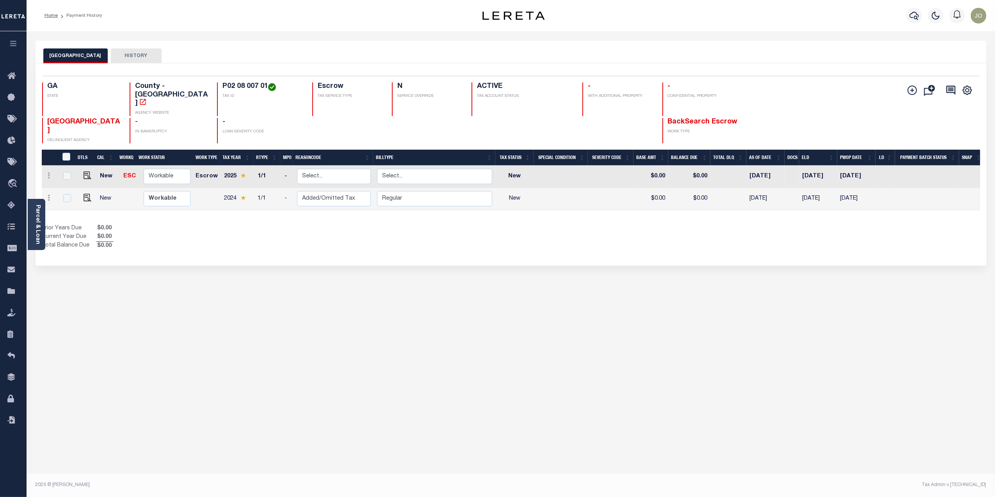
click at [472, 330] on div "BRYAN COUNTY HISTORY 1 Selected 2 1" at bounding box center [511, 261] width 963 height 441
click at [597, 314] on div "BRYAN COUNTY HISTORY 1 Selected 2 1" at bounding box center [511, 261] width 963 height 441
click at [597, 314] on div "BRYAN COUNTY HISTORY Selected 2 Results" at bounding box center [511, 261] width 963 height 441
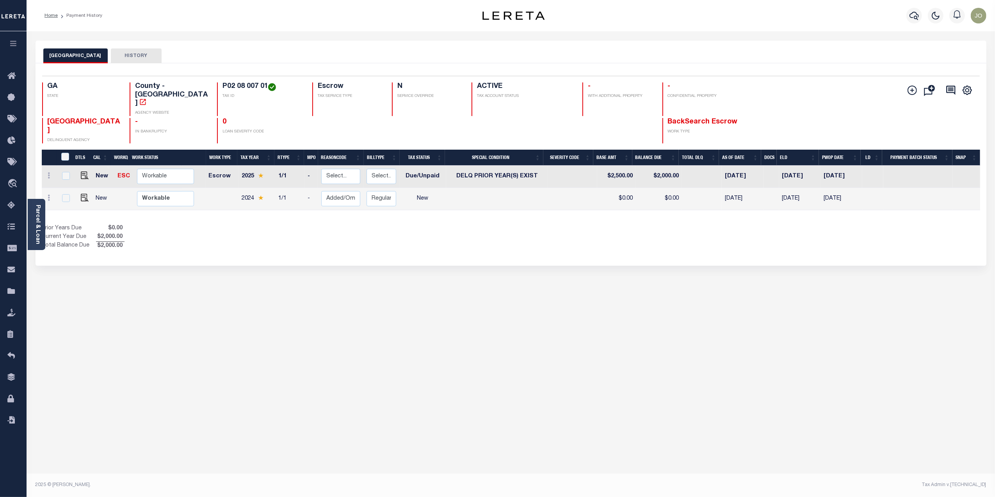
click at [667, 229] on div "Selected 2 Results 1 Items per page 25 50 100 GA STATE TAX ID N" at bounding box center [511, 164] width 951 height 202
click at [634, 224] on div "Show Tax Lines before Bill Release Date Prior Years Due $0.00 Current Year Due …" at bounding box center [511, 237] width 939 height 26
click at [619, 188] on td "$0.00" at bounding box center [616, 199] width 39 height 22
checkbox input "true"
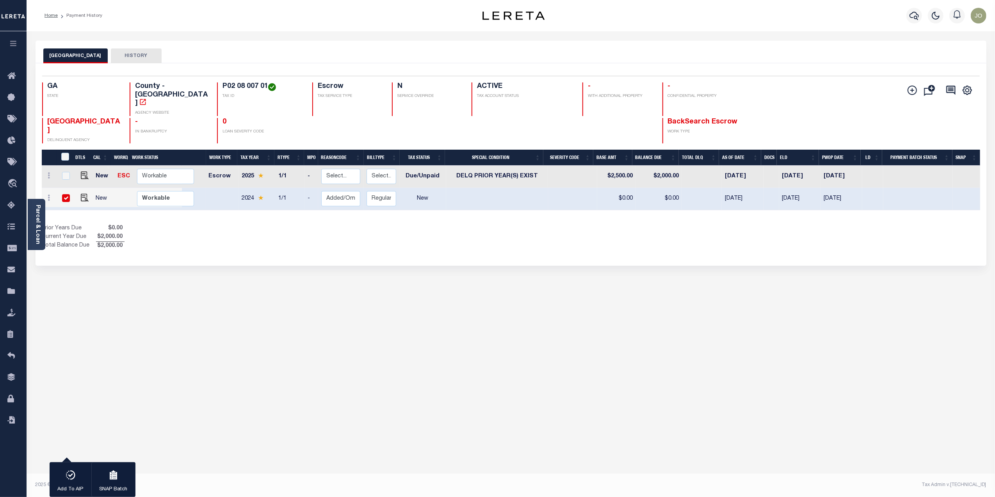
click at [271, 282] on div "BRYAN COUNTY HISTORY 1 Selected 2 1" at bounding box center [511, 261] width 963 height 441
click at [222, 188] on td at bounding box center [221, 199] width 33 height 22
checkbox input "false"
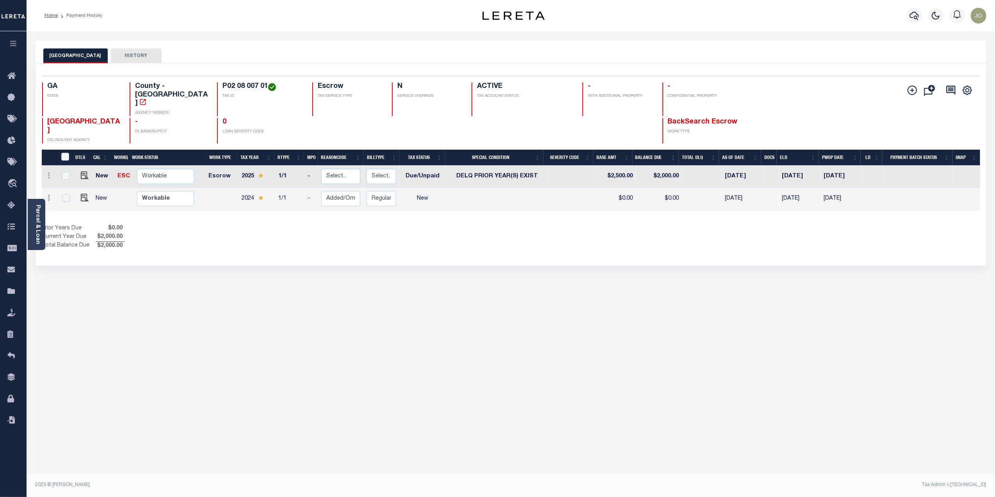
click at [291, 297] on div "BRYAN COUNTY HISTORY 1 Selected 2 1" at bounding box center [511, 261] width 963 height 441
click at [359, 304] on div "BRYAN COUNTY HISTORY 1 Selected 2 1" at bounding box center [511, 261] width 963 height 441
click at [424, 294] on div "BRYAN COUNTY HISTORY 1 Selected 2 1" at bounding box center [511, 261] width 963 height 441
